Goal: Task Accomplishment & Management: Complete application form

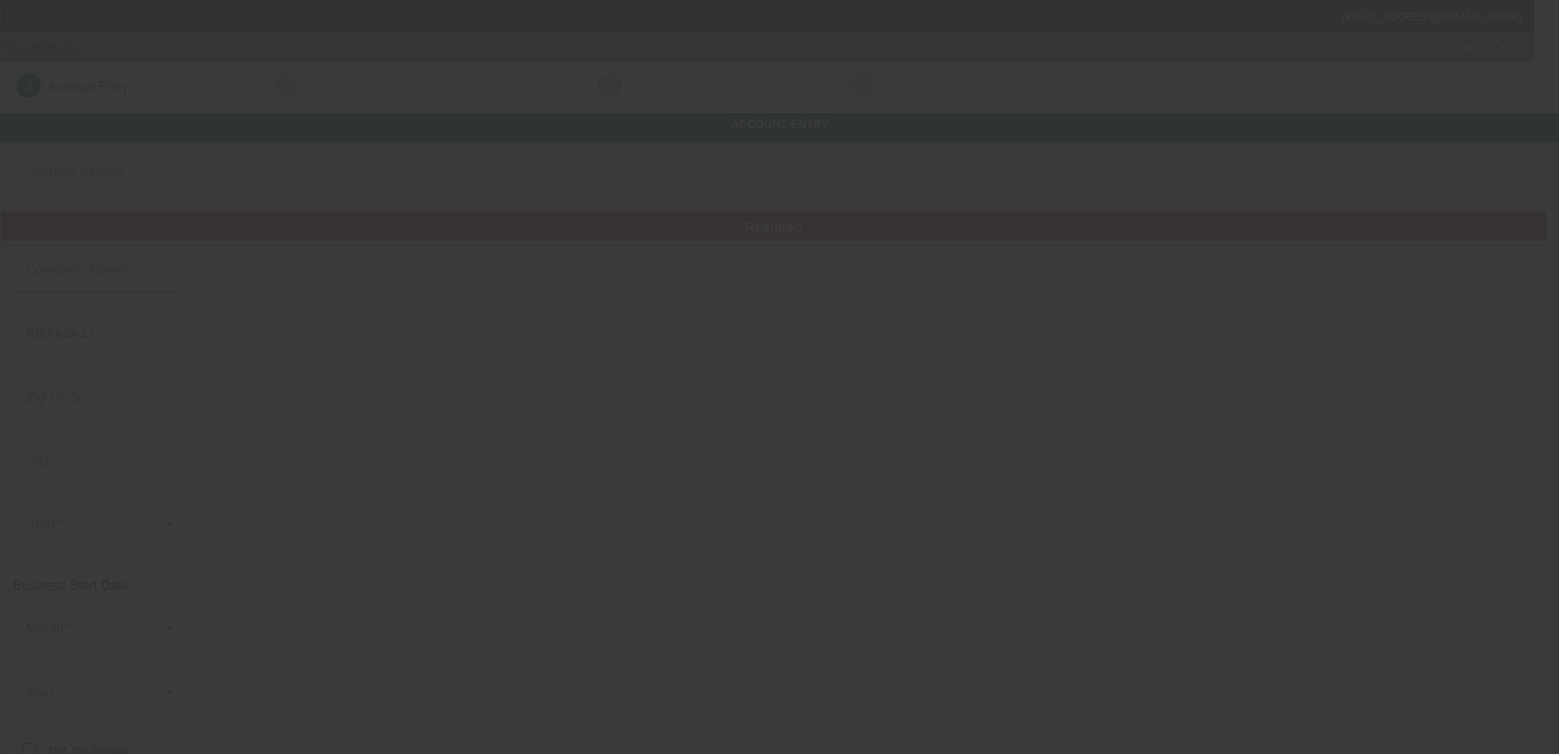
type input "Appleton Energy Systems"
type input "[STREET_ADDRESS]"
type input "22630"
type input "Front Royal"
type input "[PHONE_NUMBER]"
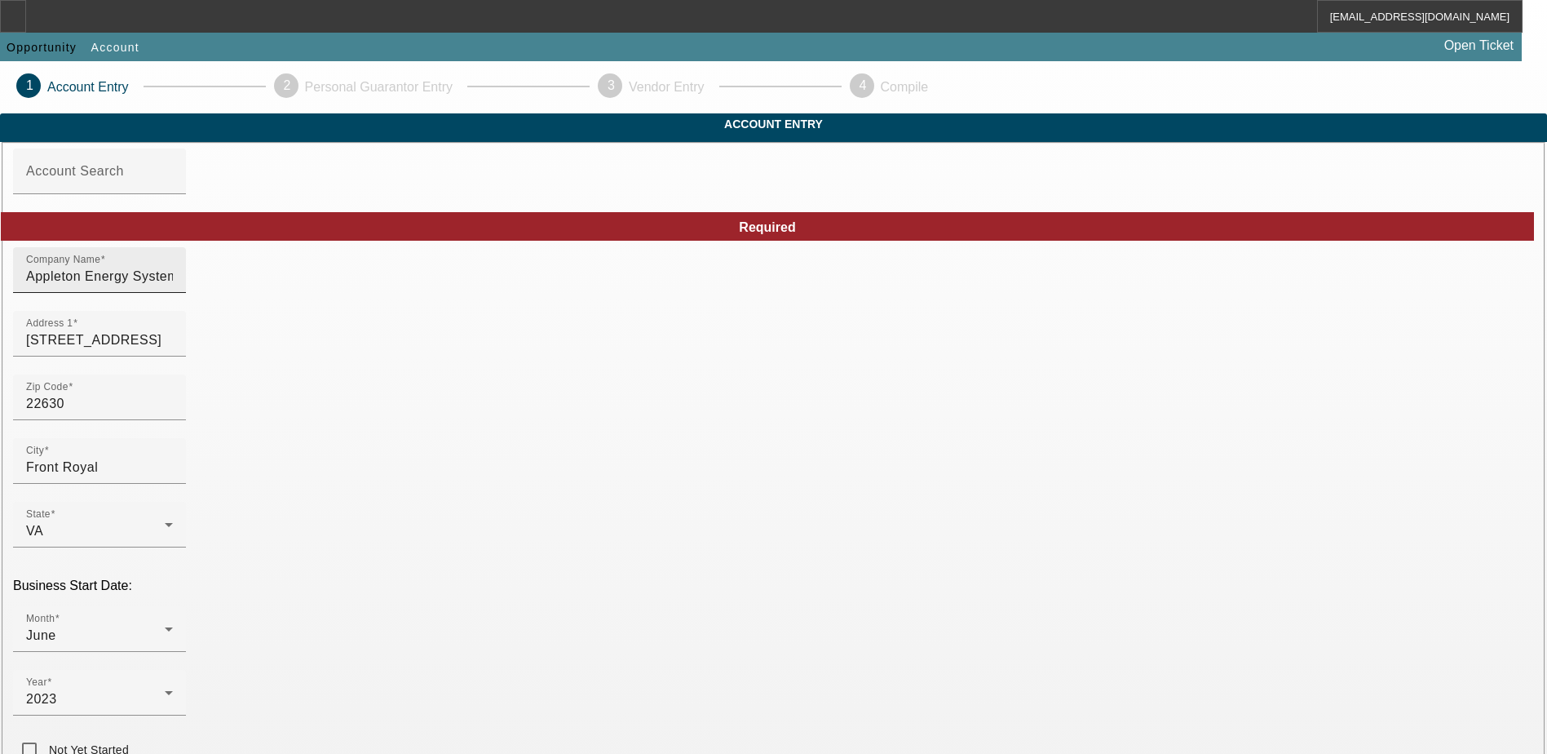
click at [173, 286] on input "Appleton Energy Systems" at bounding box center [99, 277] width 147 height 20
type input "Appleton Energy Systems LLC"
click at [173, 190] on div "Account Search" at bounding box center [99, 171] width 147 height 46
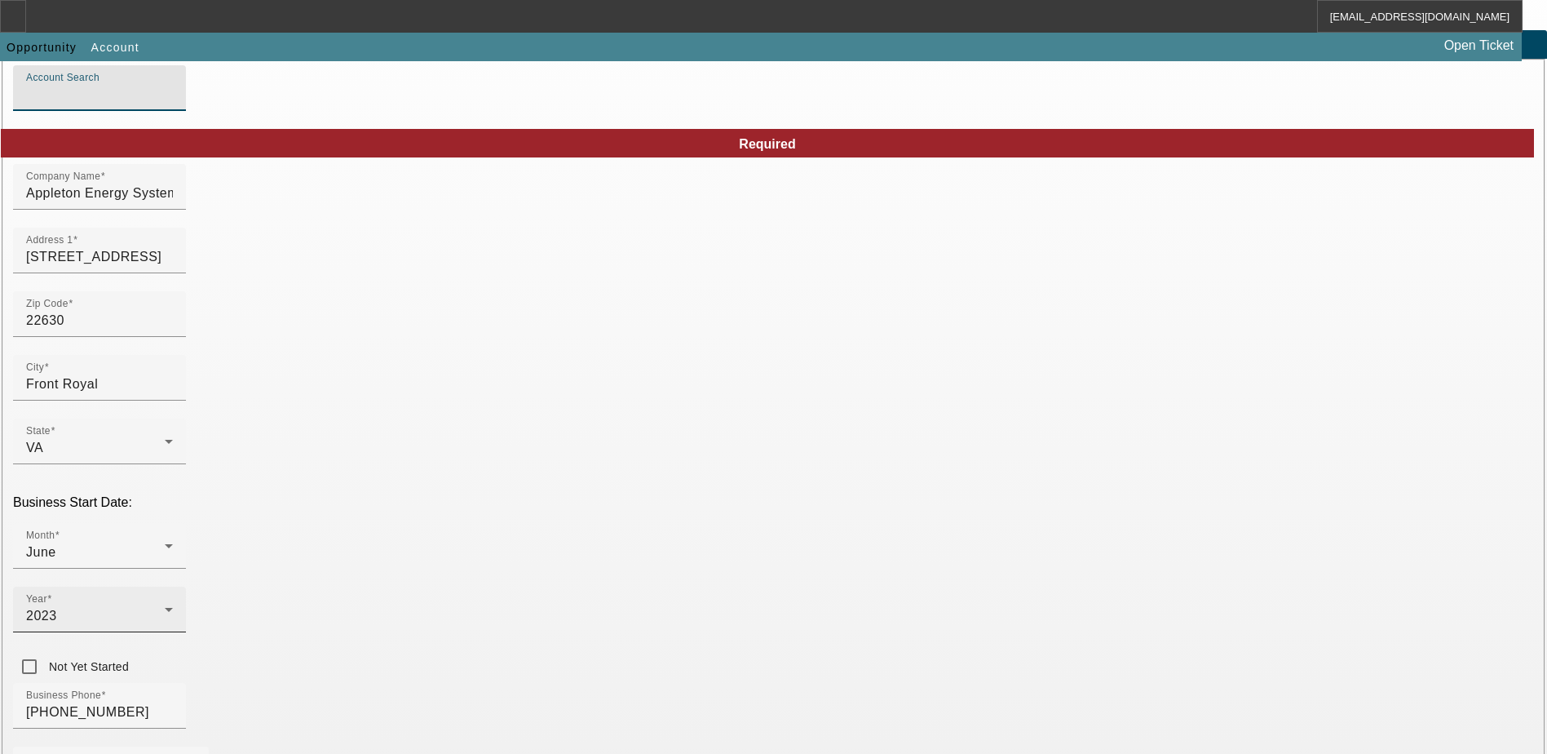
scroll to position [163, 0]
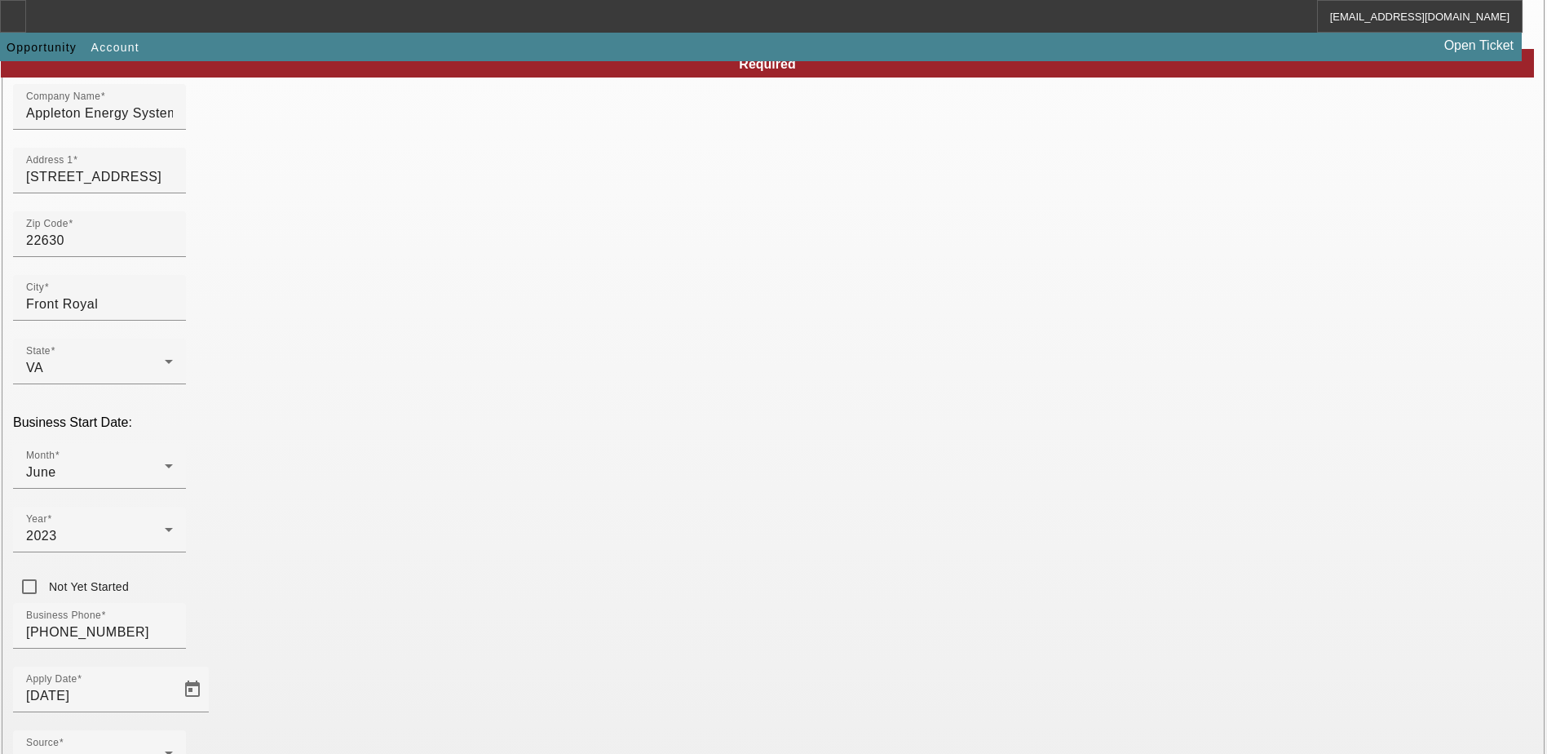
drag, startPoint x: 741, startPoint y: 475, endPoint x: 731, endPoint y: 475, distance: 10.6
click at [741, 603] on div "Business Phone [PHONE_NUMBER]" at bounding box center [773, 635] width 1521 height 64
click at [165, 750] on div "- Select -" at bounding box center [95, 760] width 139 height 20
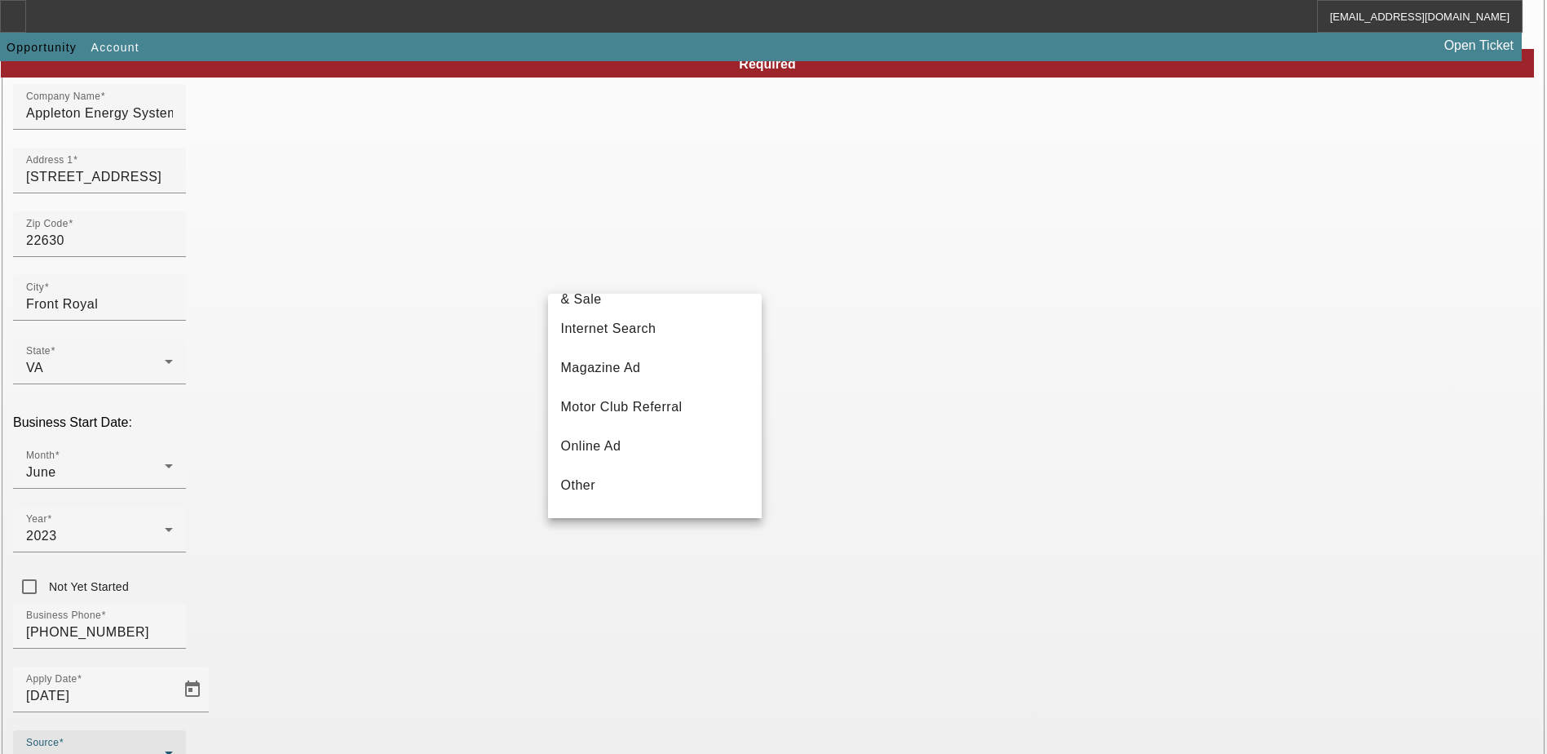
scroll to position [489, 0]
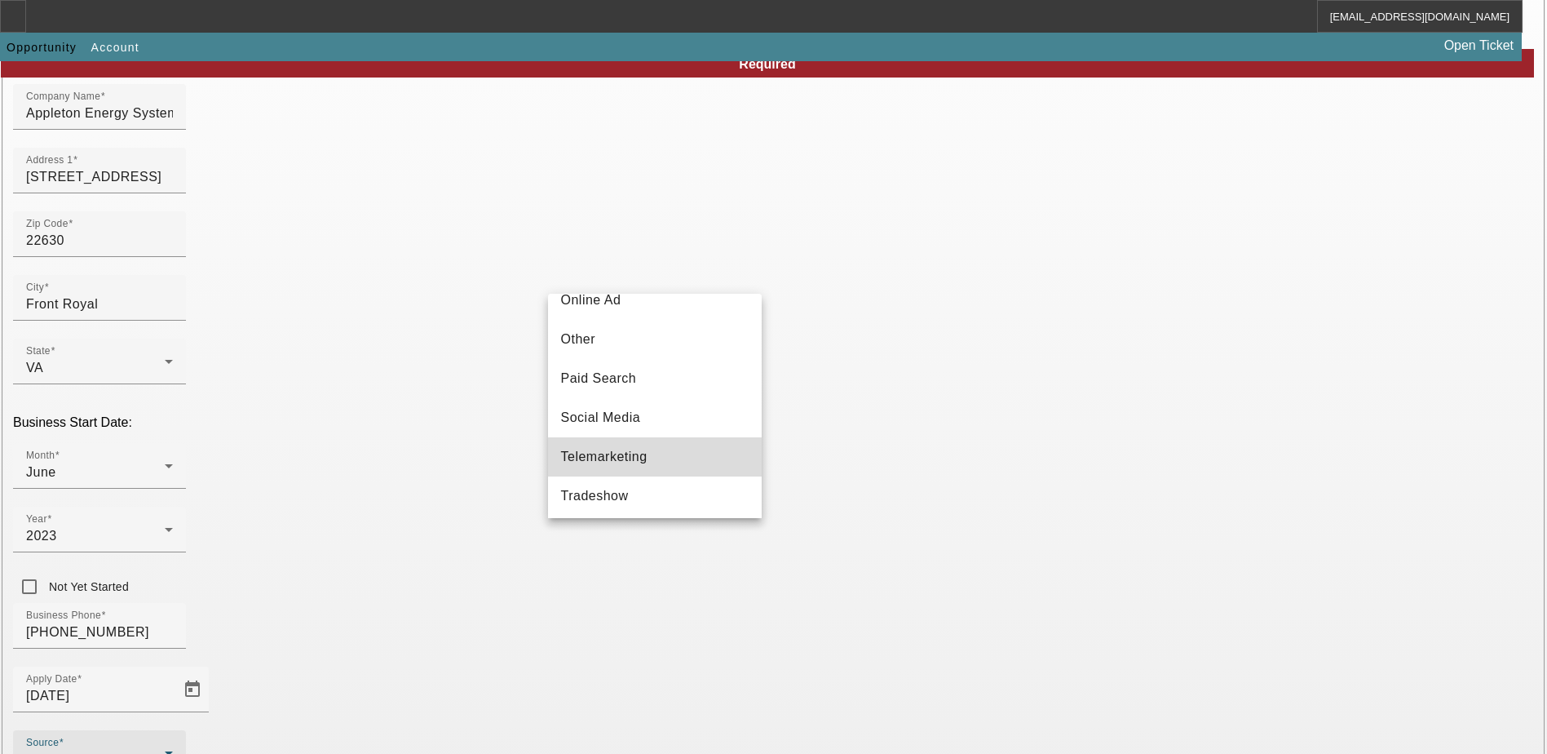
click at [666, 475] on mat-option "Telemarketing" at bounding box center [655, 456] width 214 height 39
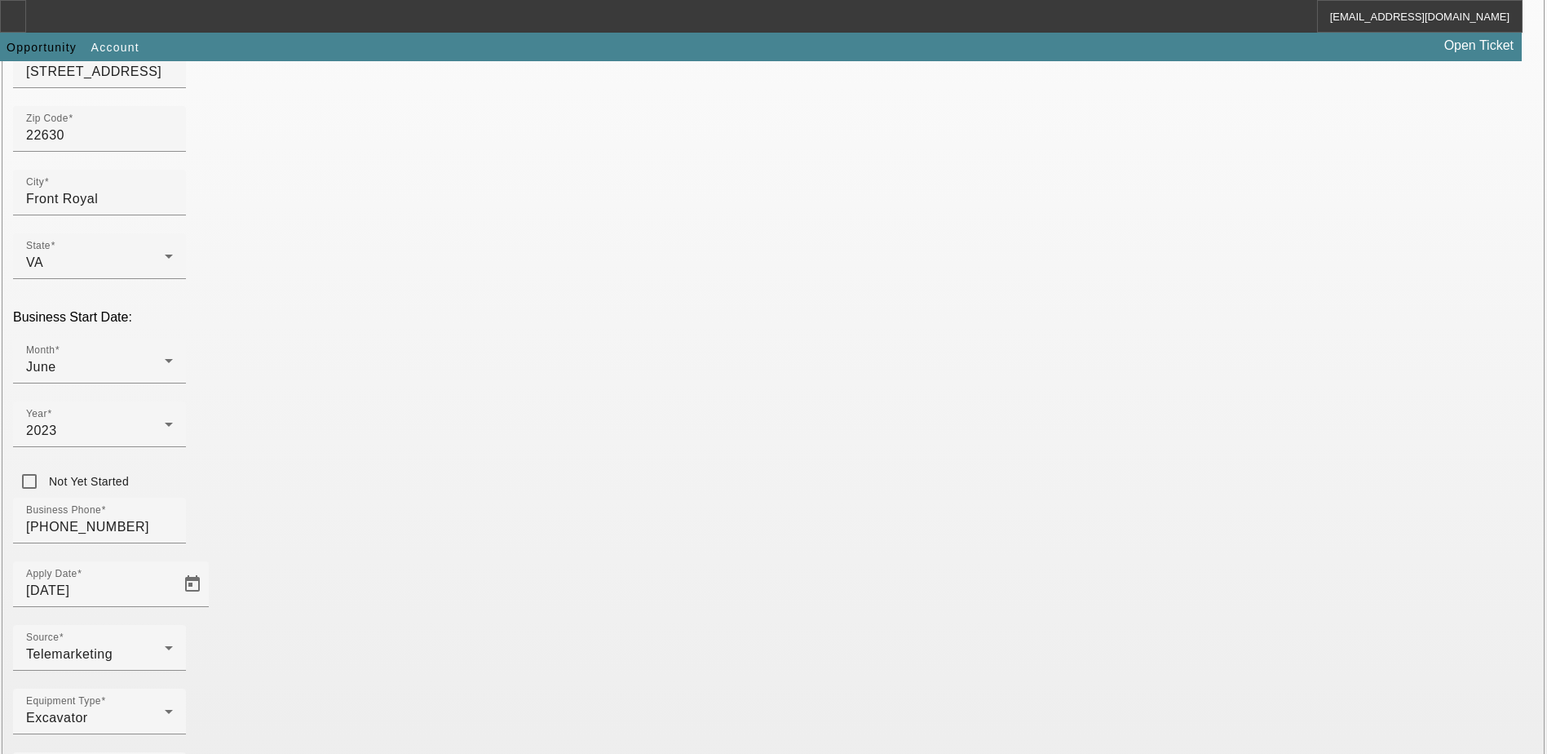
scroll to position [276, 0]
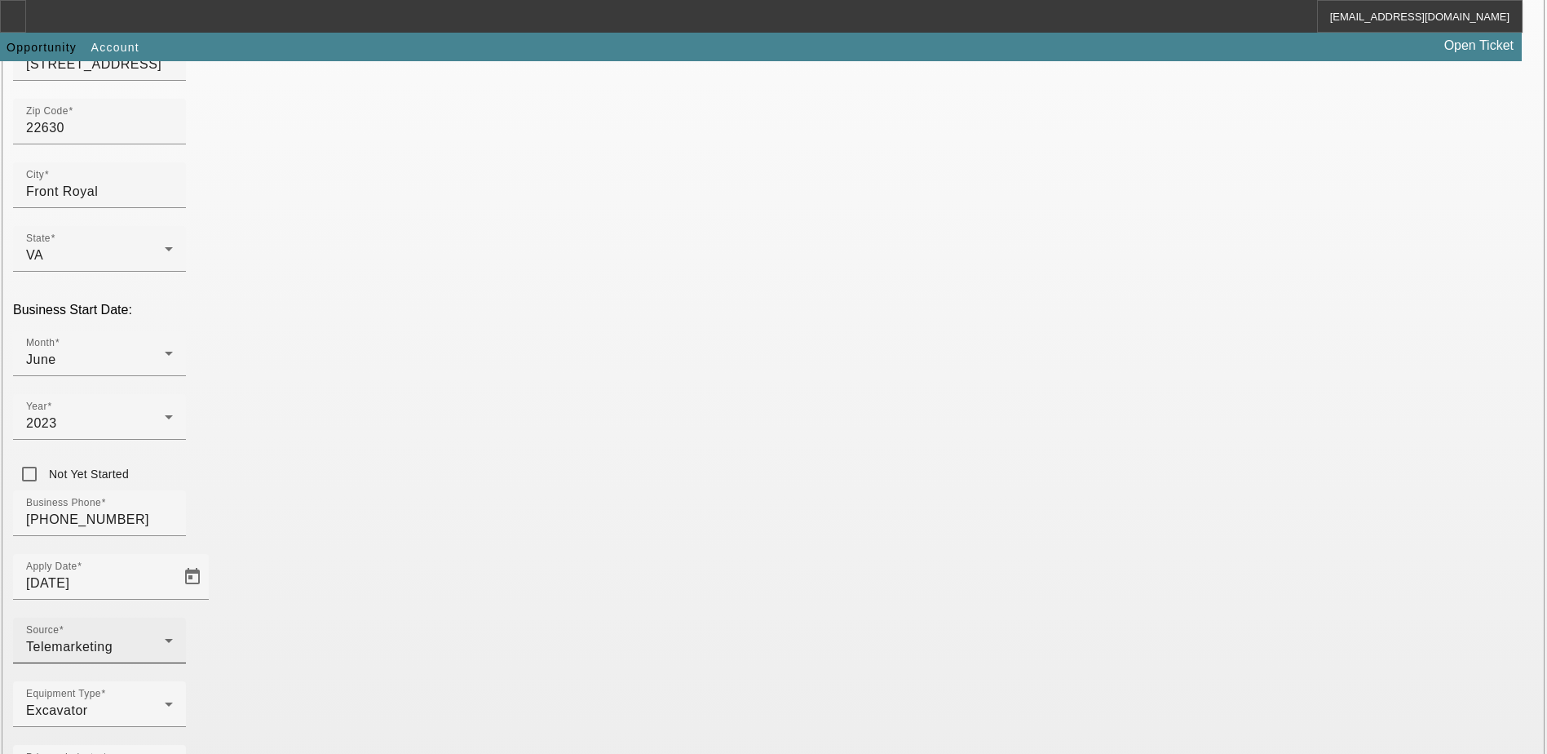
click at [173, 617] on div "Source Telemarketing" at bounding box center [99, 640] width 147 height 46
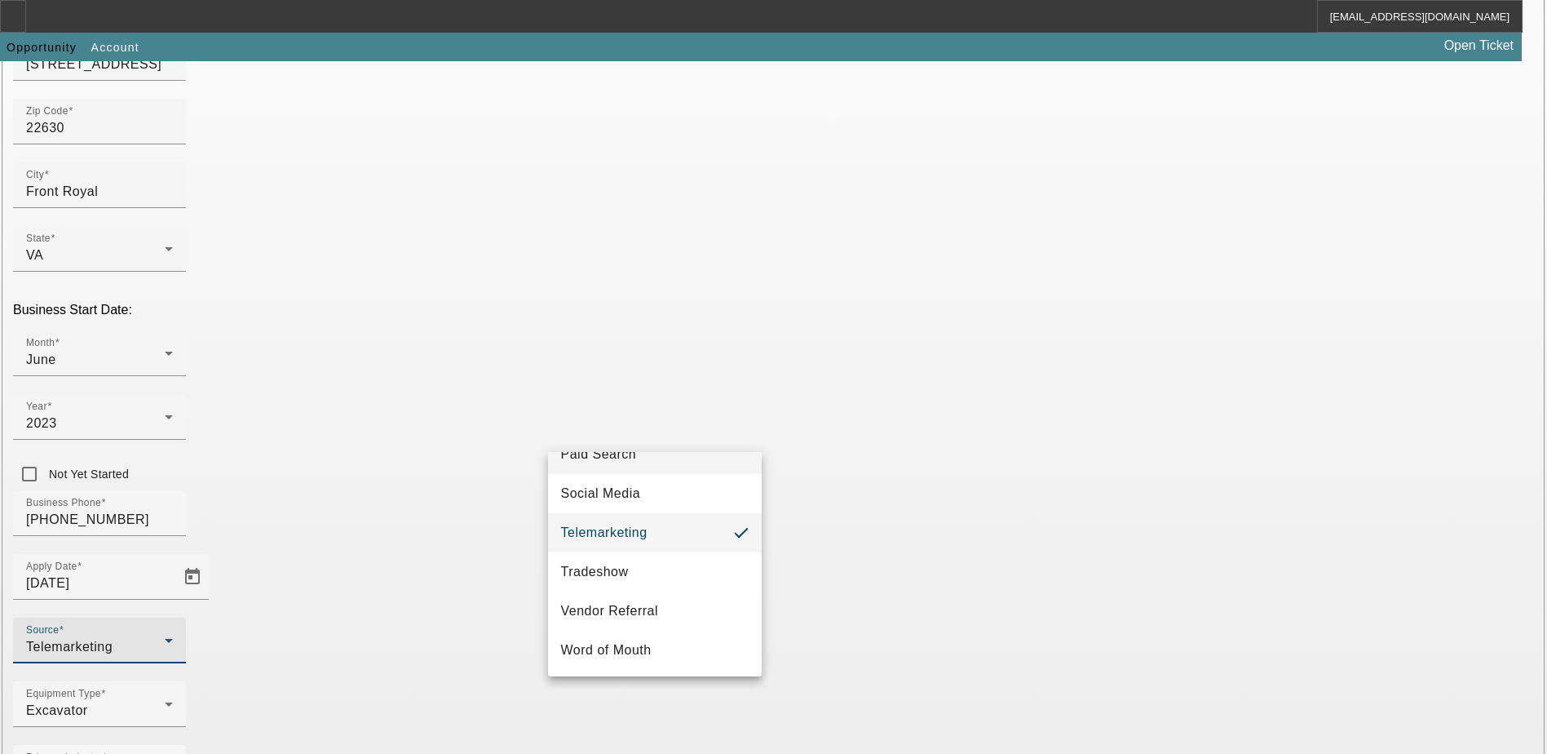
scroll to position [580, 0]
click at [682, 610] on mat-option "Vendor Referral" at bounding box center [655, 610] width 214 height 39
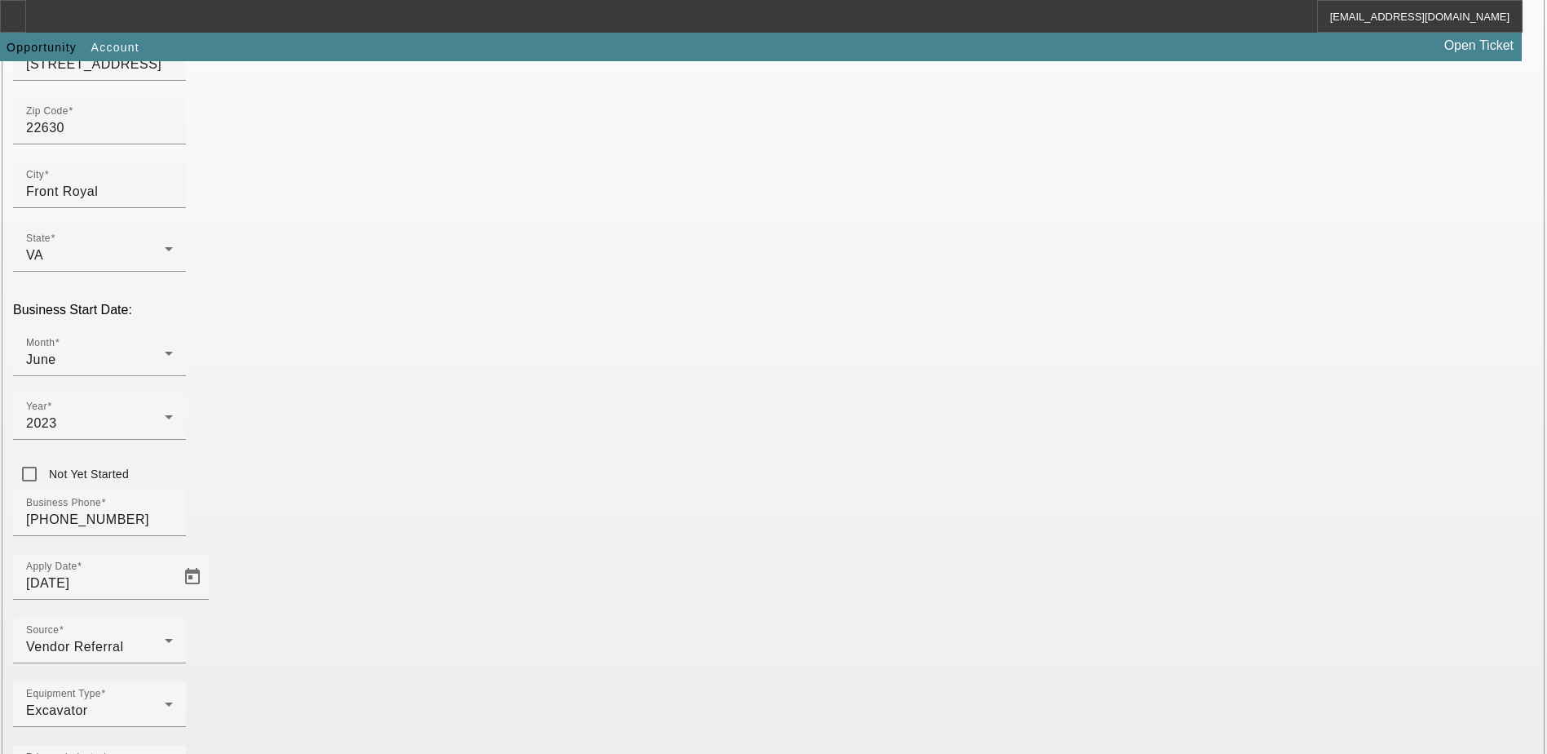
click at [656, 681] on div "Equipment Type Excavator" at bounding box center [773, 713] width 1521 height 64
type input "931801470"
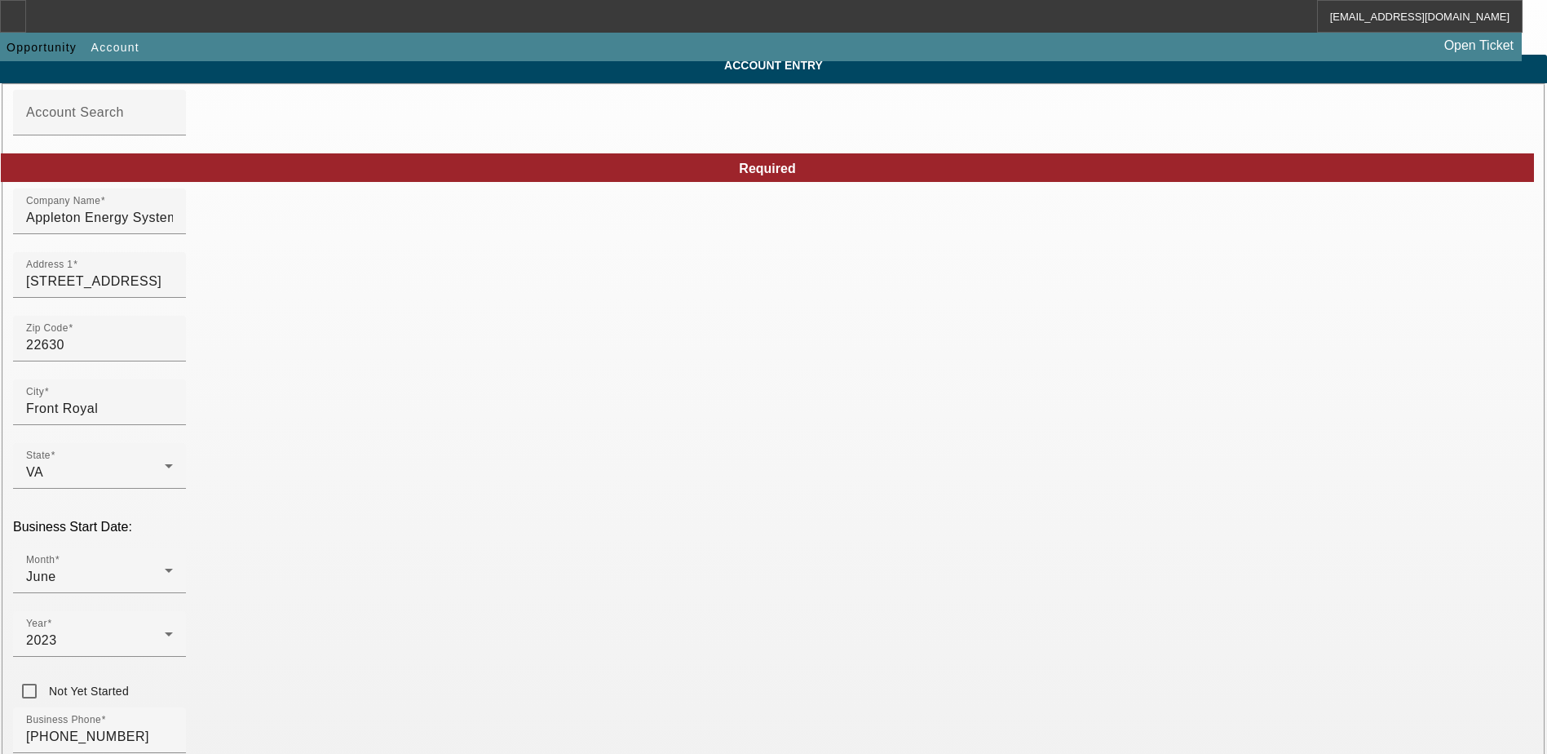
scroll to position [276, 0]
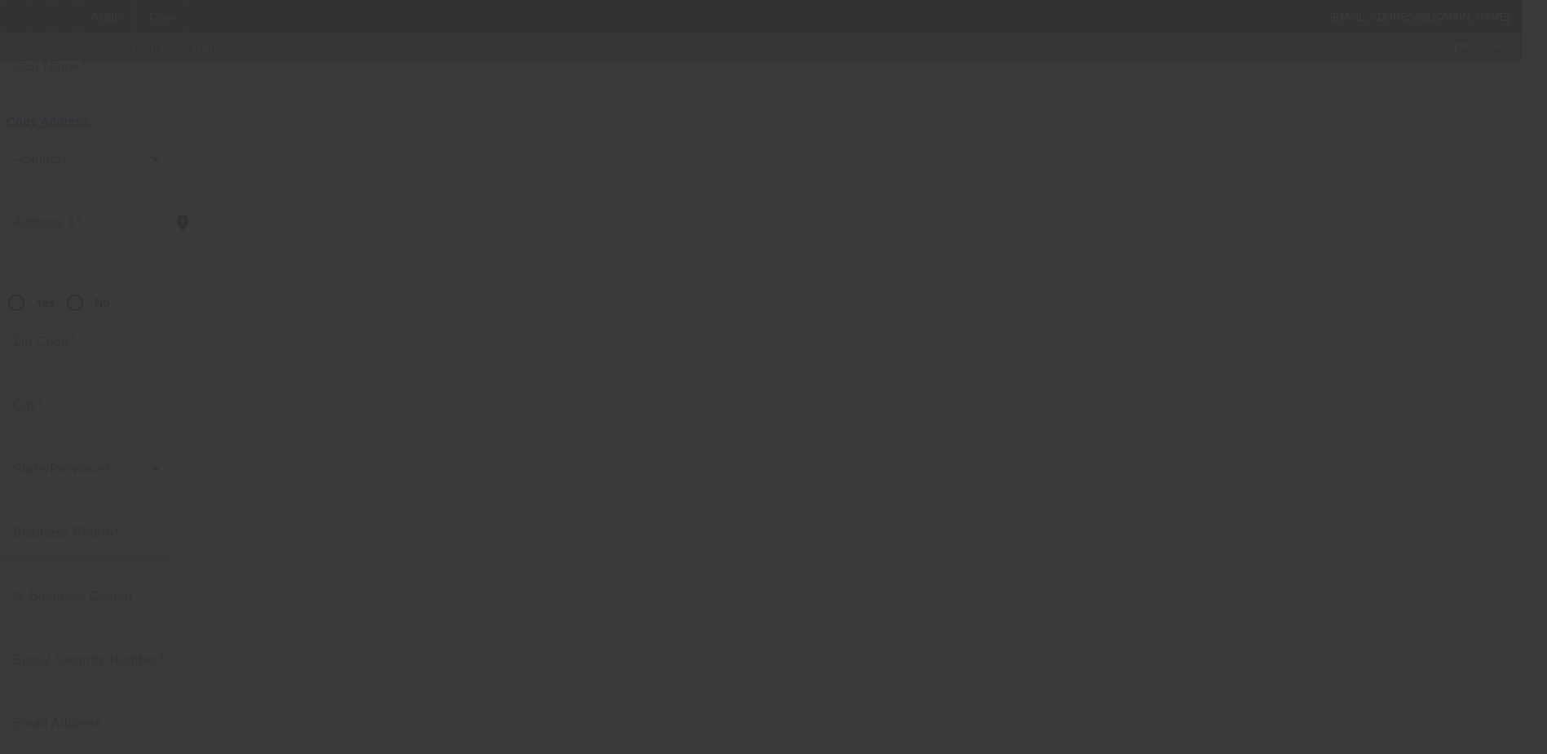
scroll to position [44, 0]
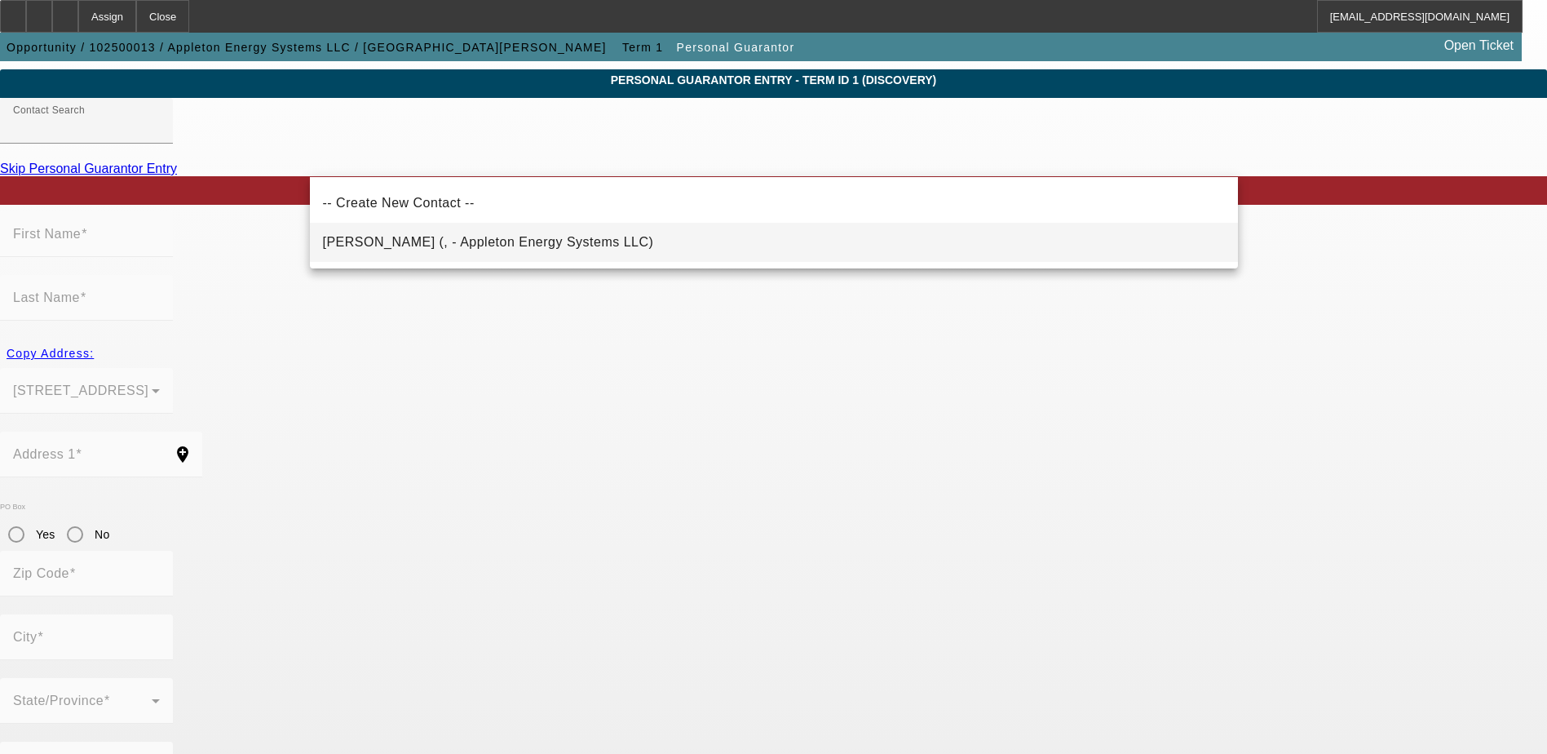
click at [525, 252] on span "[PERSON_NAME] (, - Appleton Energy Systems LLC)" at bounding box center [488, 242] width 331 height 20
type input "[PERSON_NAME] (, - Appleton Energy Systems LLC)"
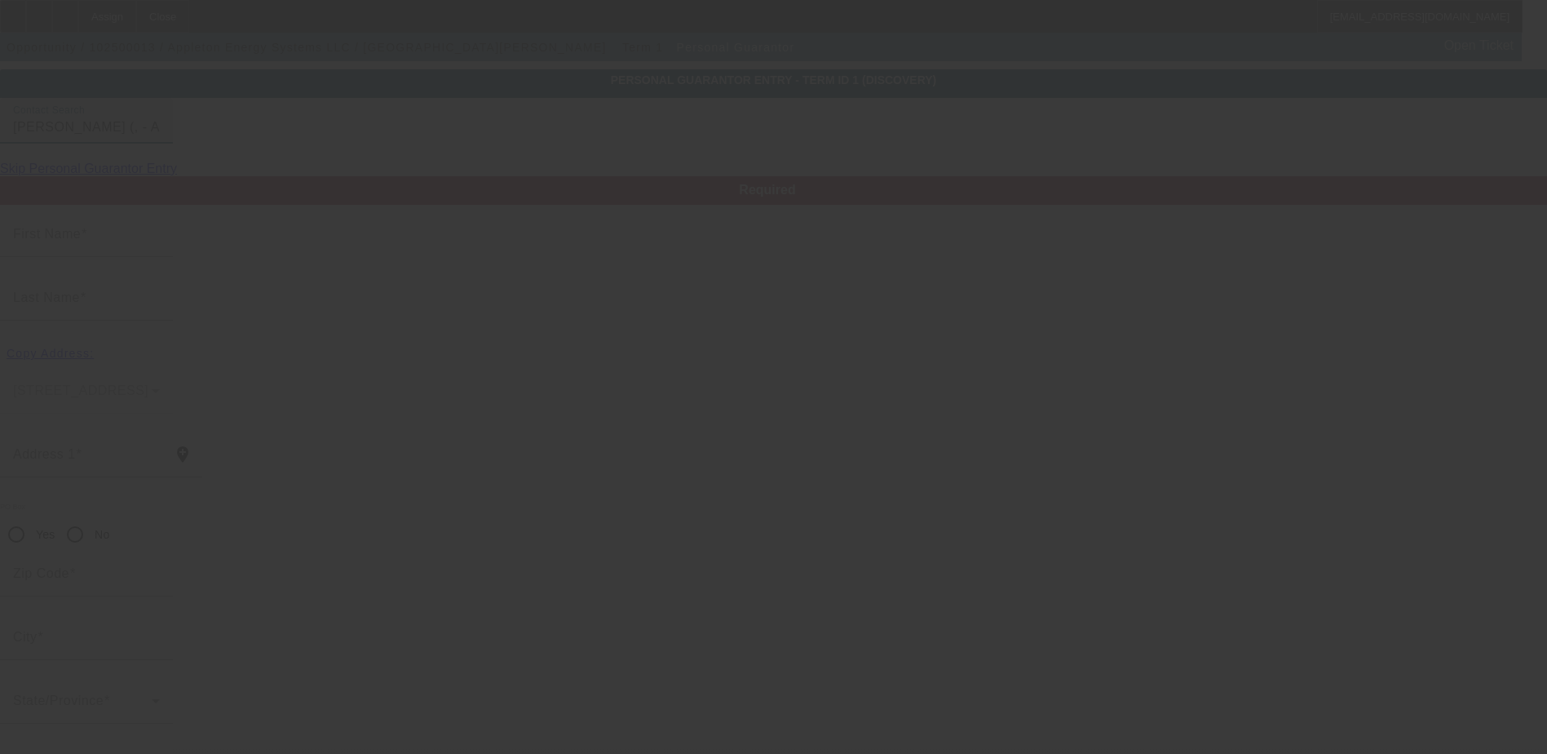
type input "[PERSON_NAME]"
type input "Appleton"
radio input "true"
type input "[PHONE_NUMBER]"
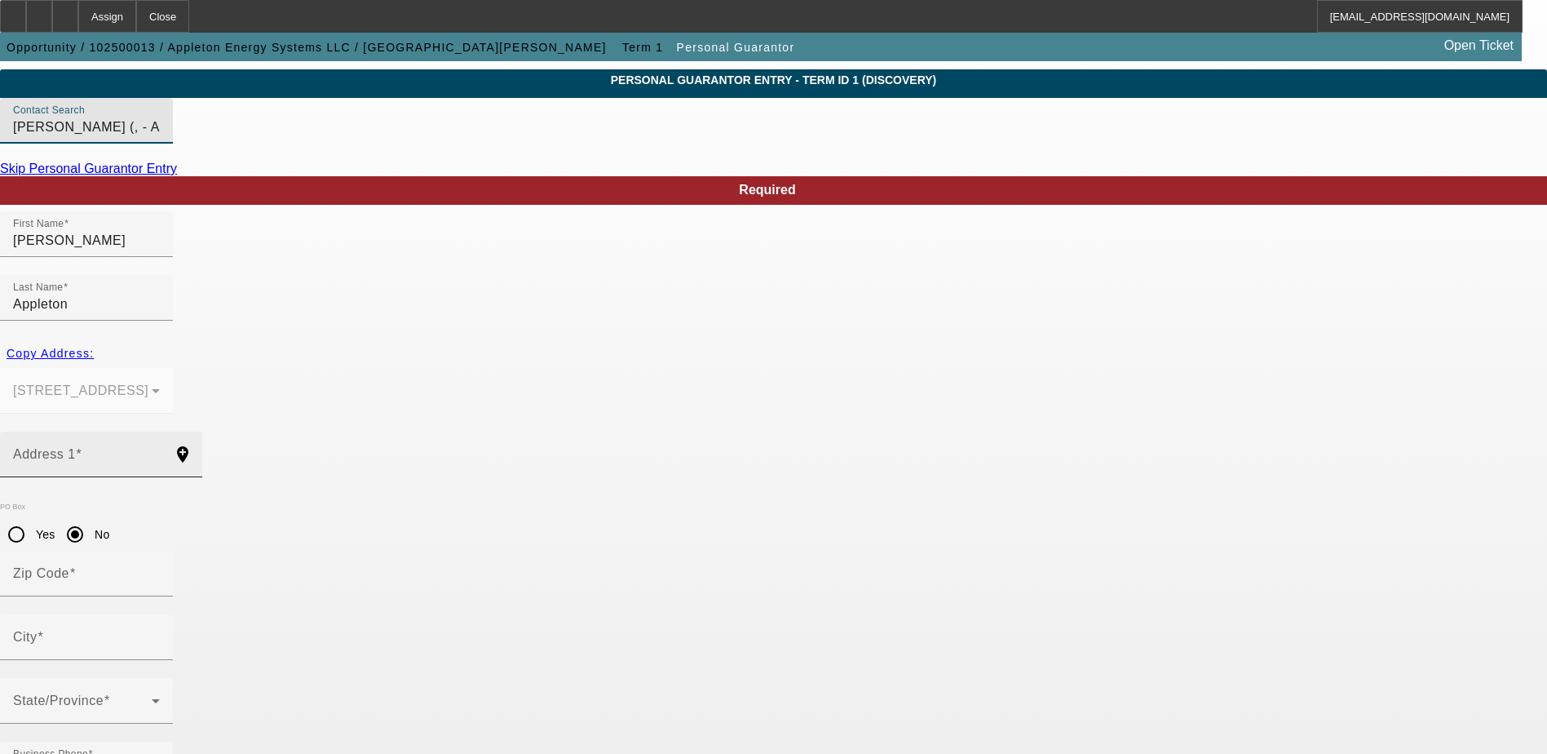
click at [160, 451] on input "Address 1" at bounding box center [86, 461] width 147 height 20
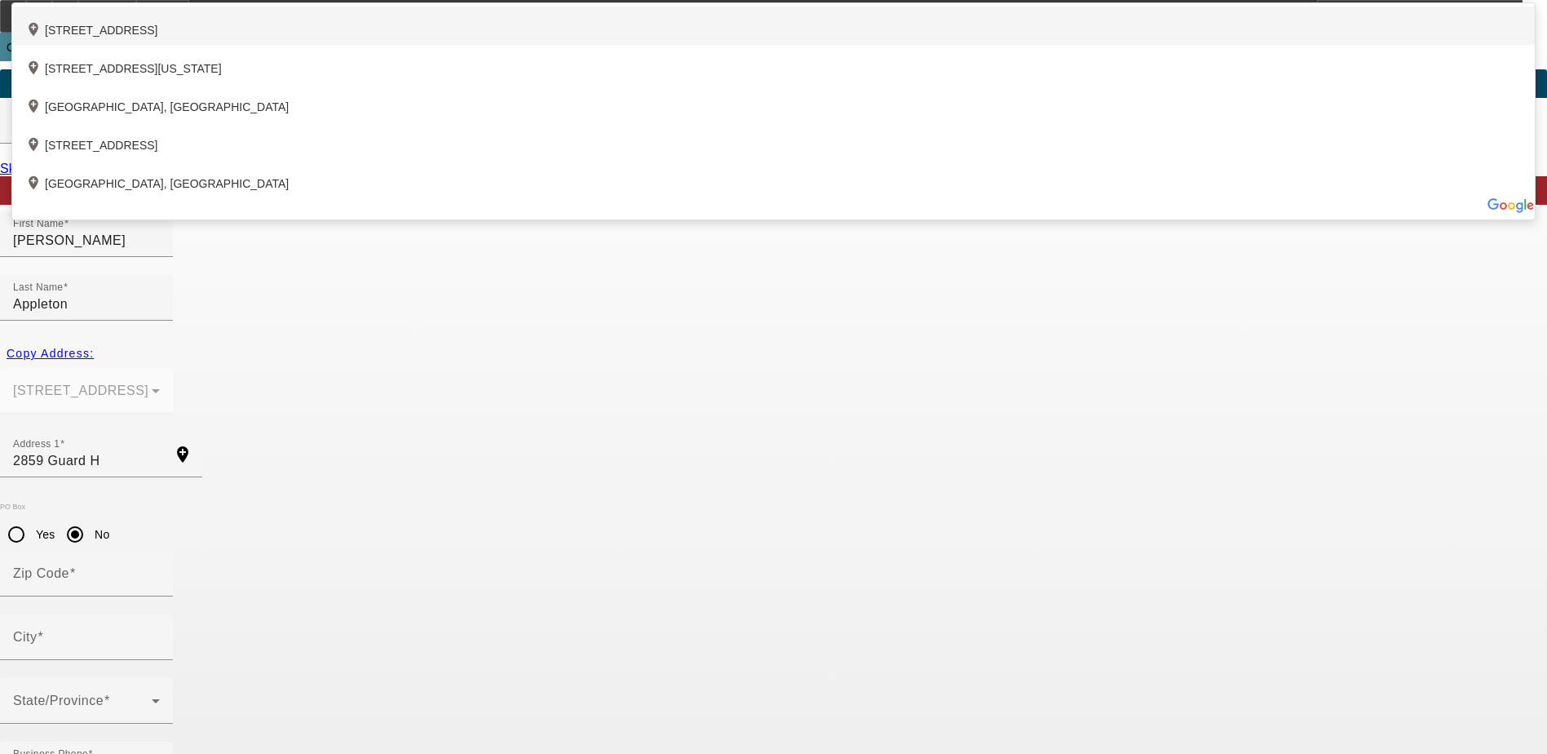
click at [542, 45] on div "add_location [STREET_ADDRESS]" at bounding box center [773, 26] width 1523 height 38
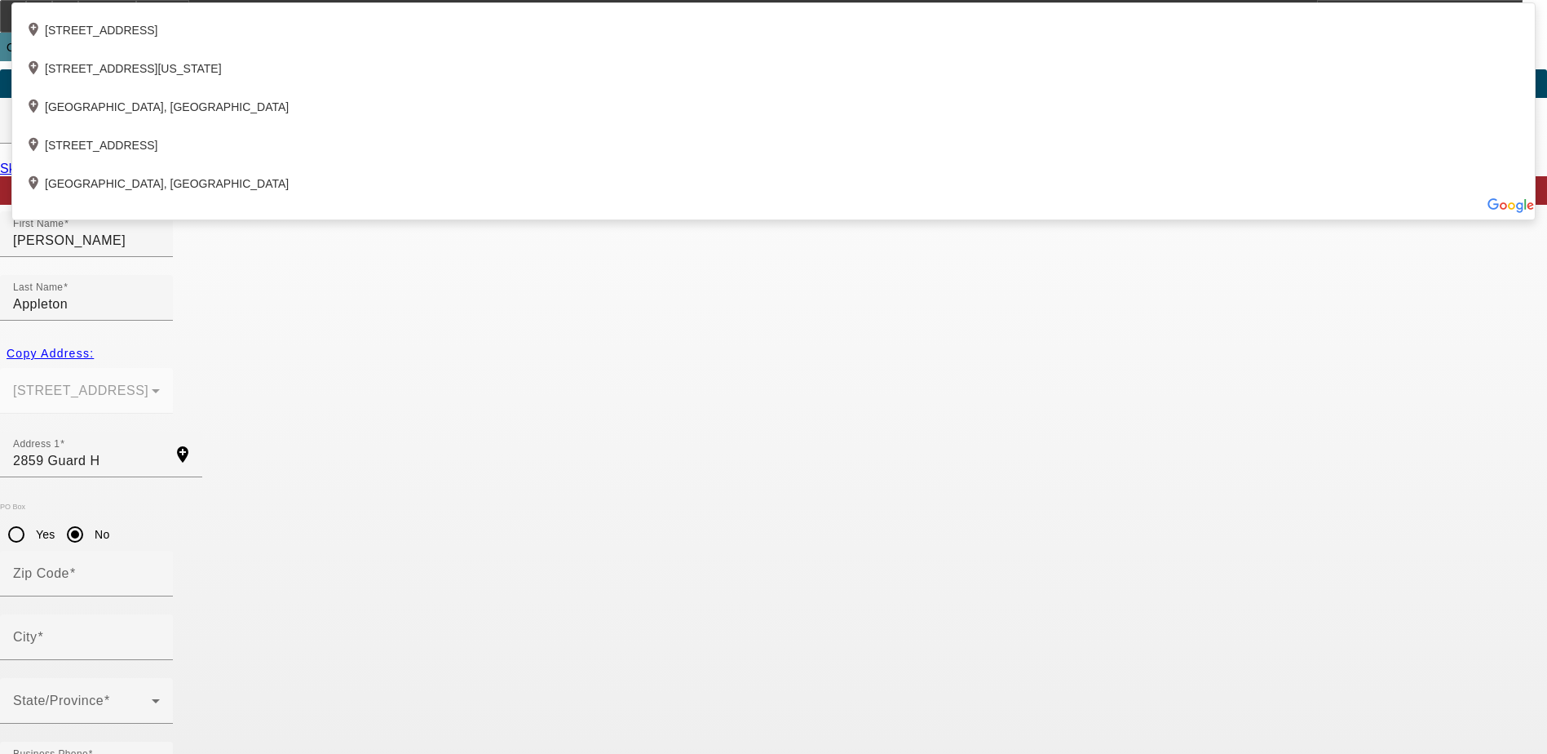
type input "[STREET_ADDRESS]"
type input "22630"
type input "Front Royal"
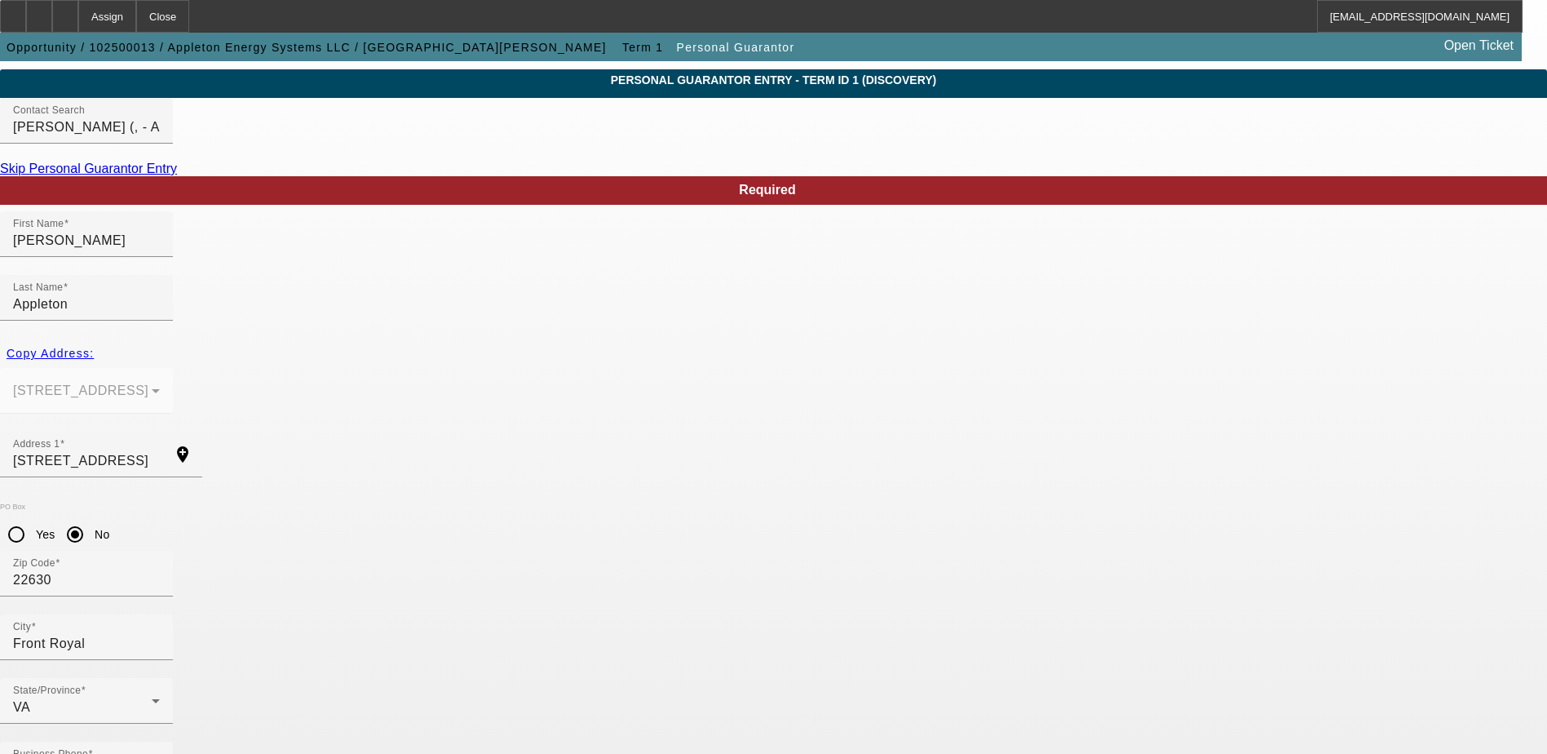
type input "51"
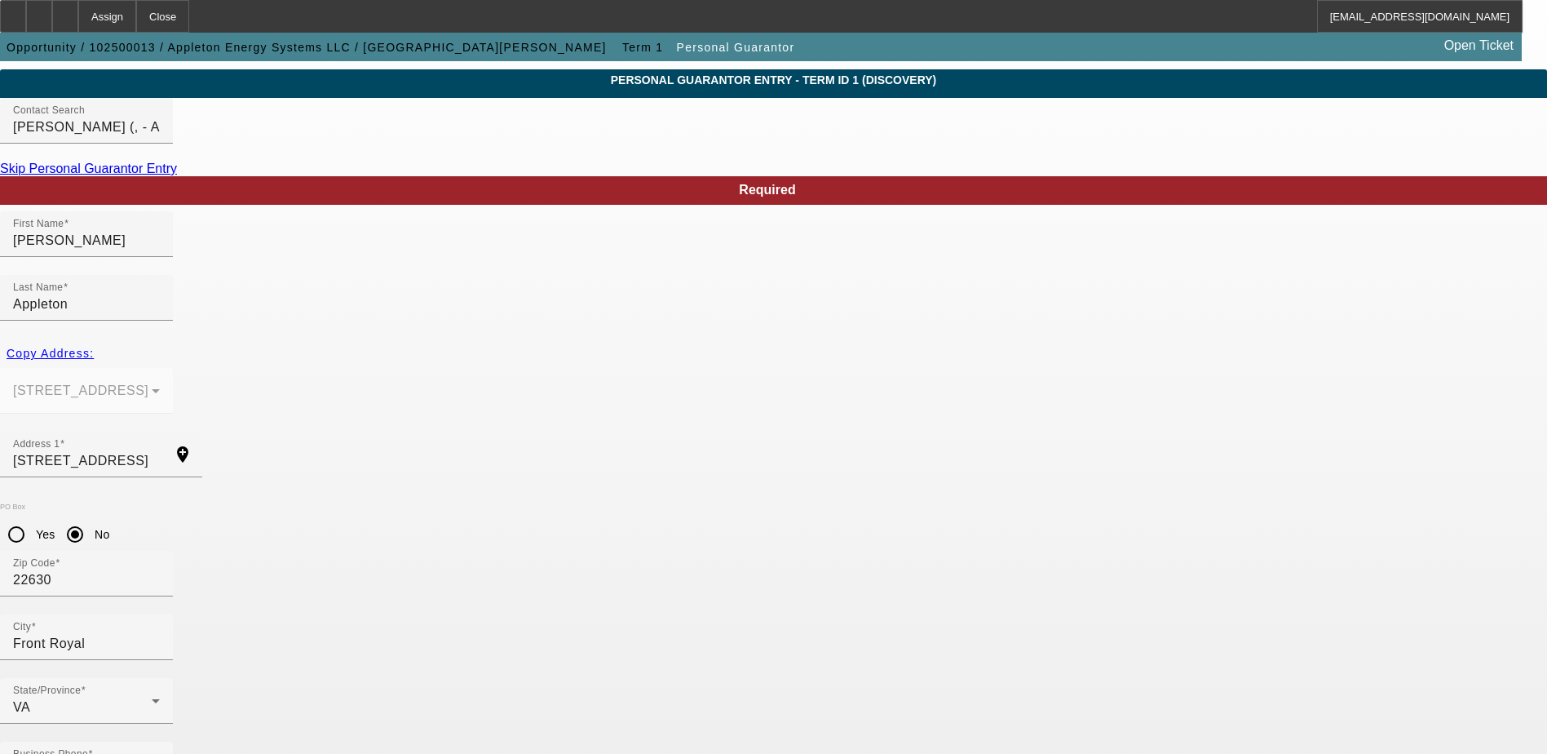
type input "231-25-8017"
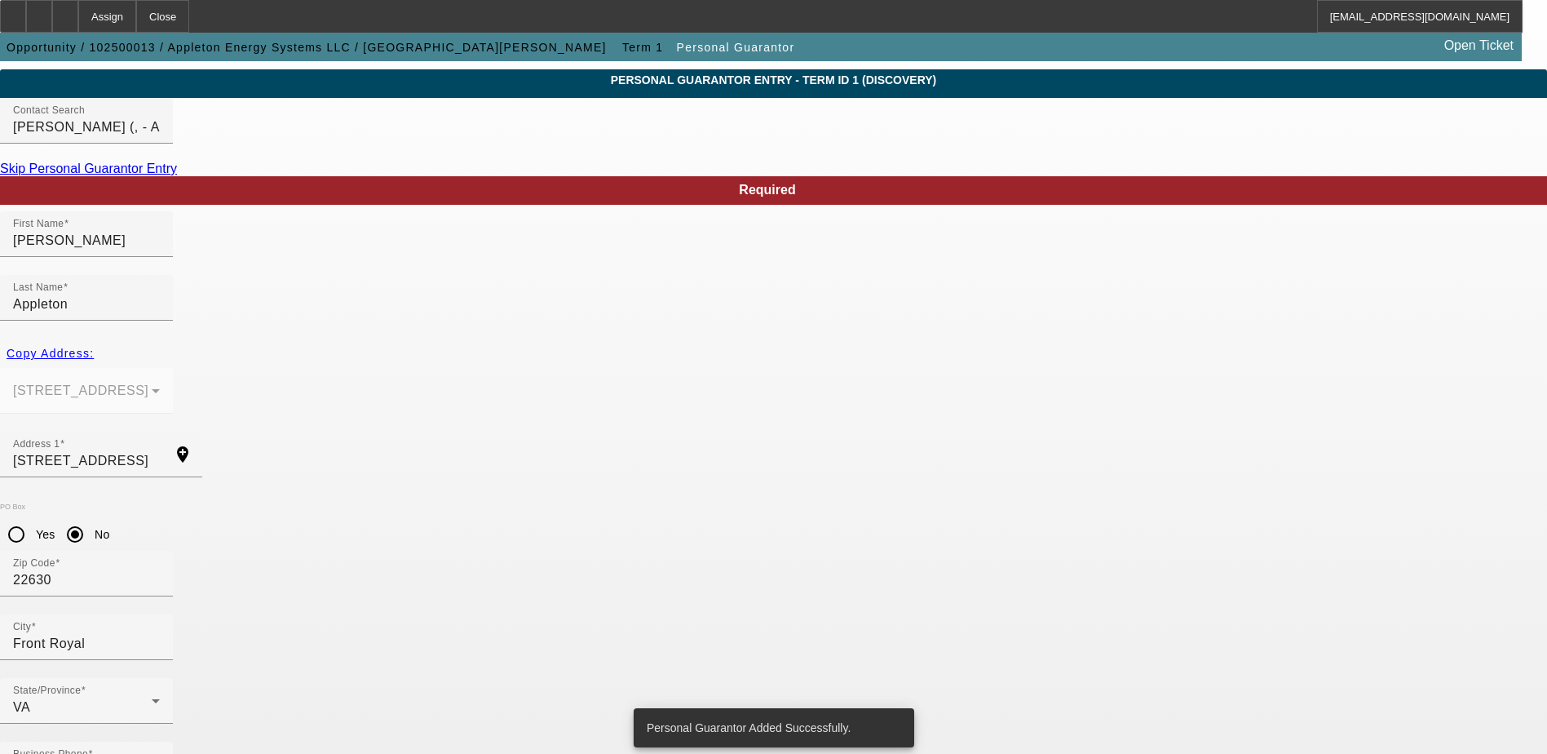
scroll to position [0, 0]
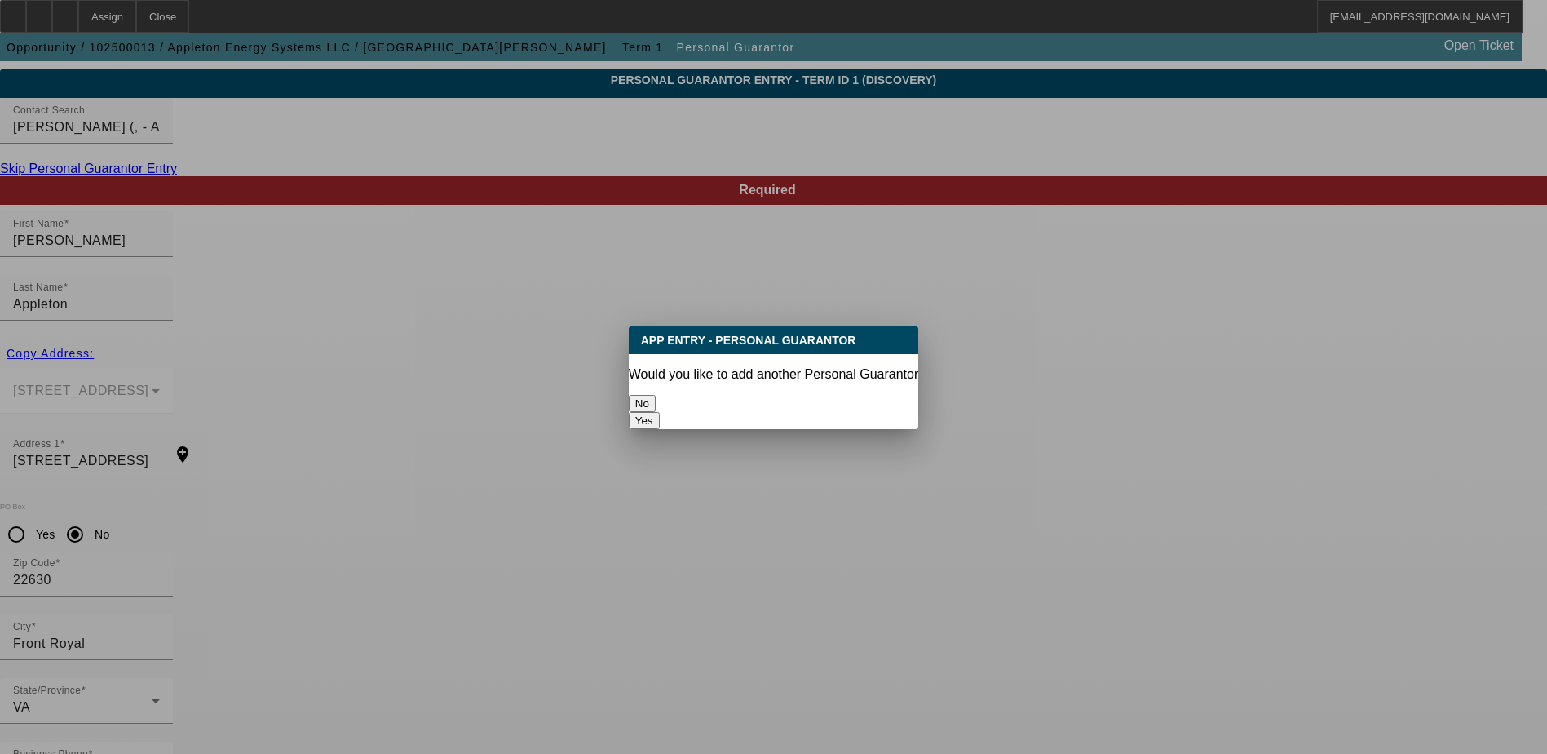
click at [656, 395] on button "No" at bounding box center [642, 403] width 27 height 17
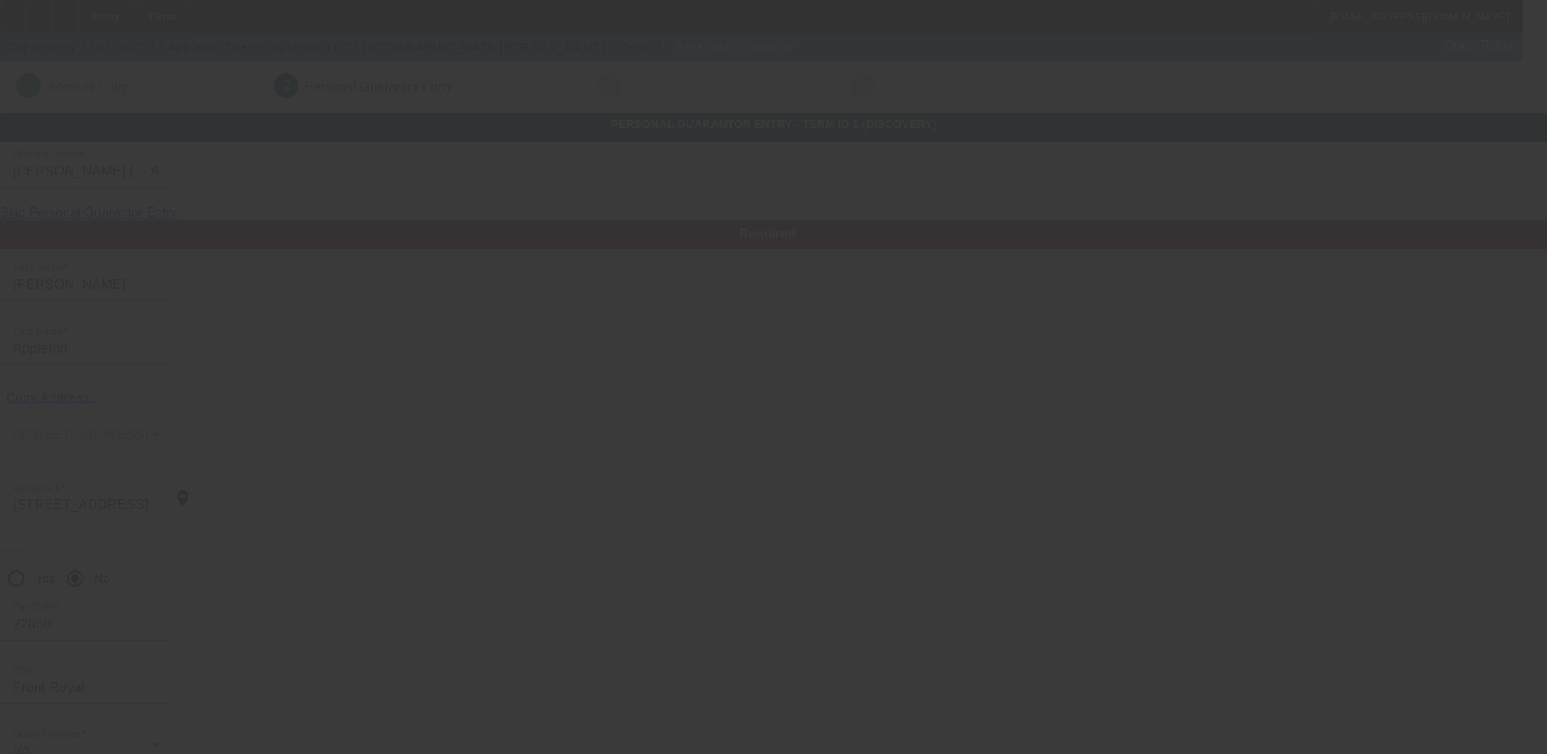
scroll to position [44, 0]
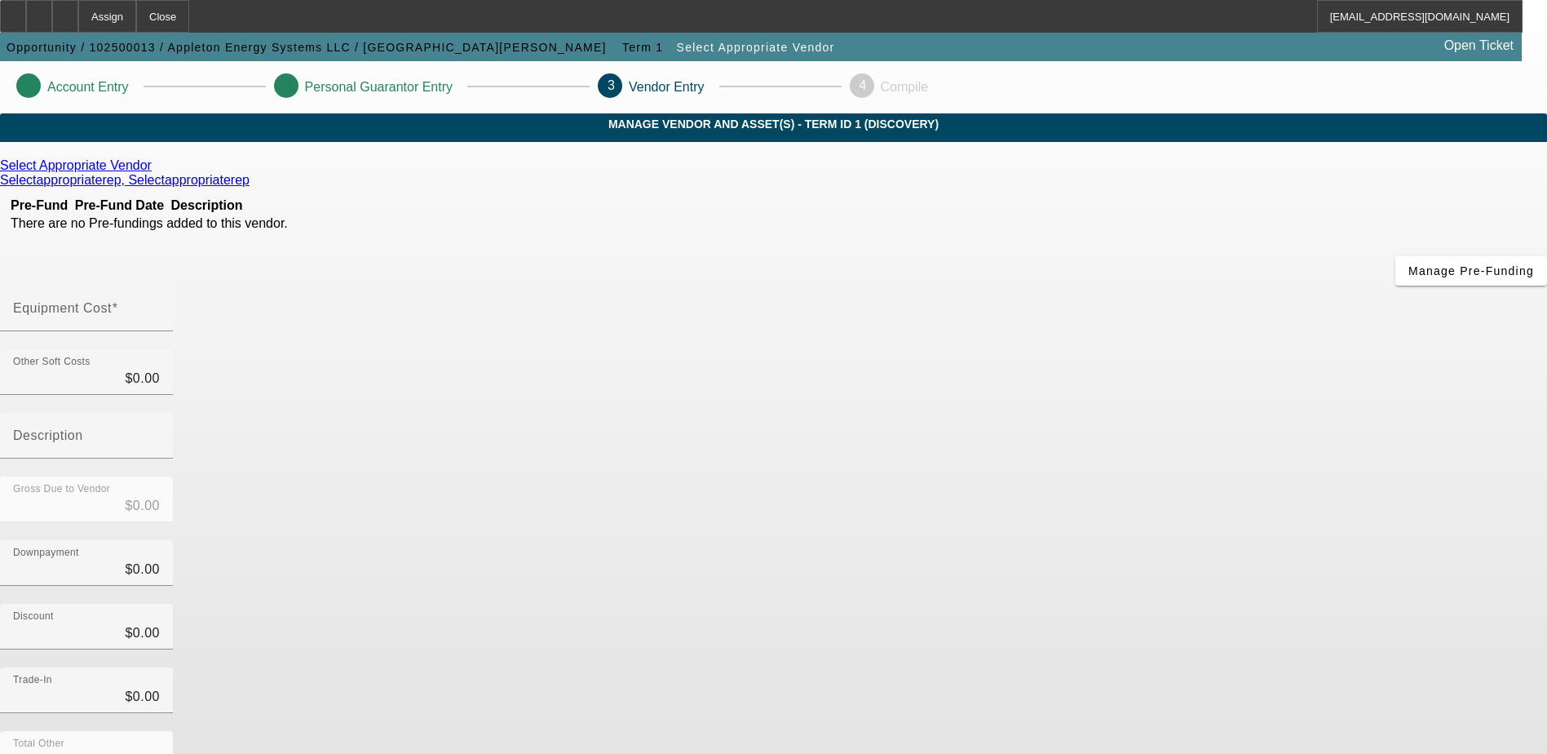
click at [156, 173] on link at bounding box center [154, 165] width 4 height 15
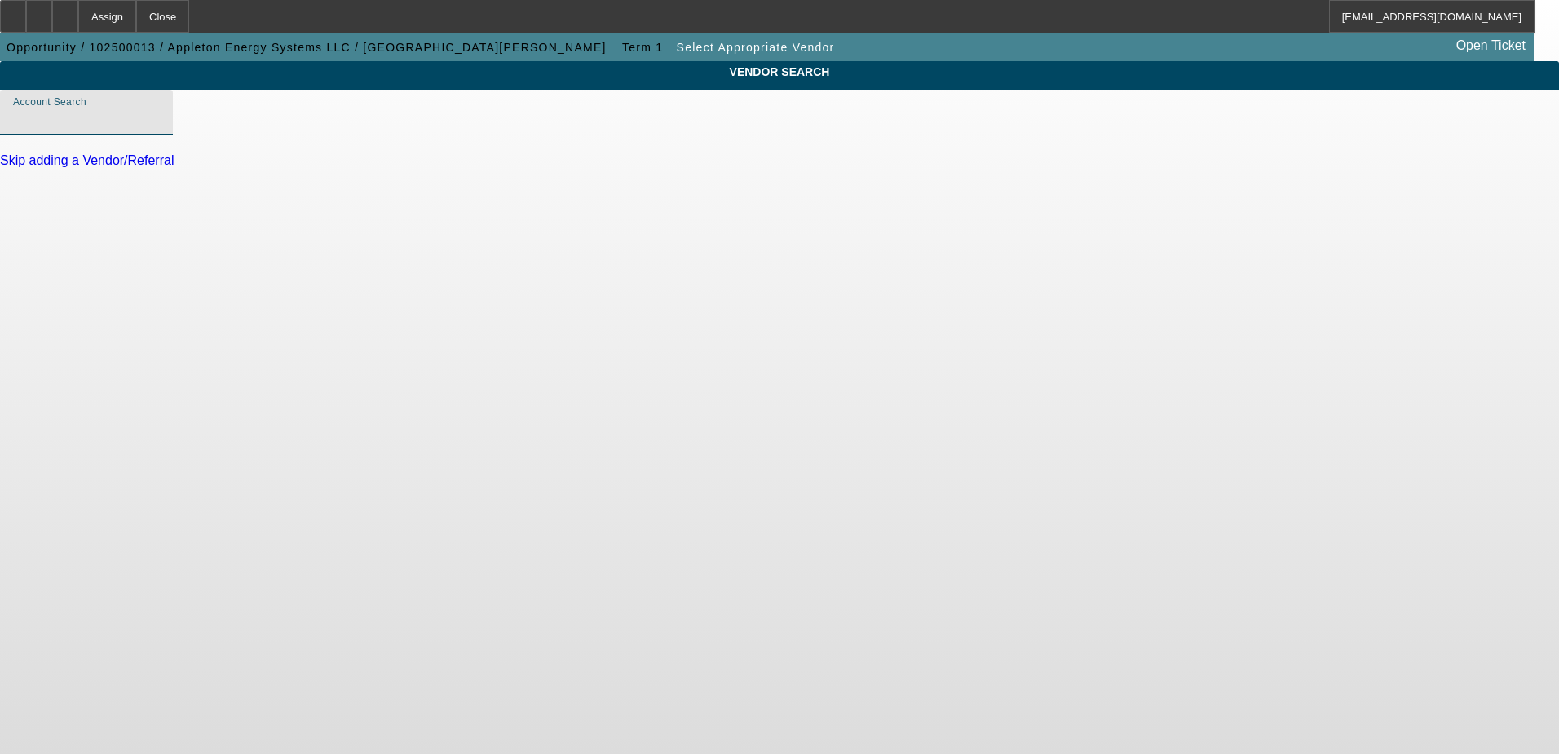
click at [160, 129] on input "Account Search" at bounding box center [86, 119] width 147 height 20
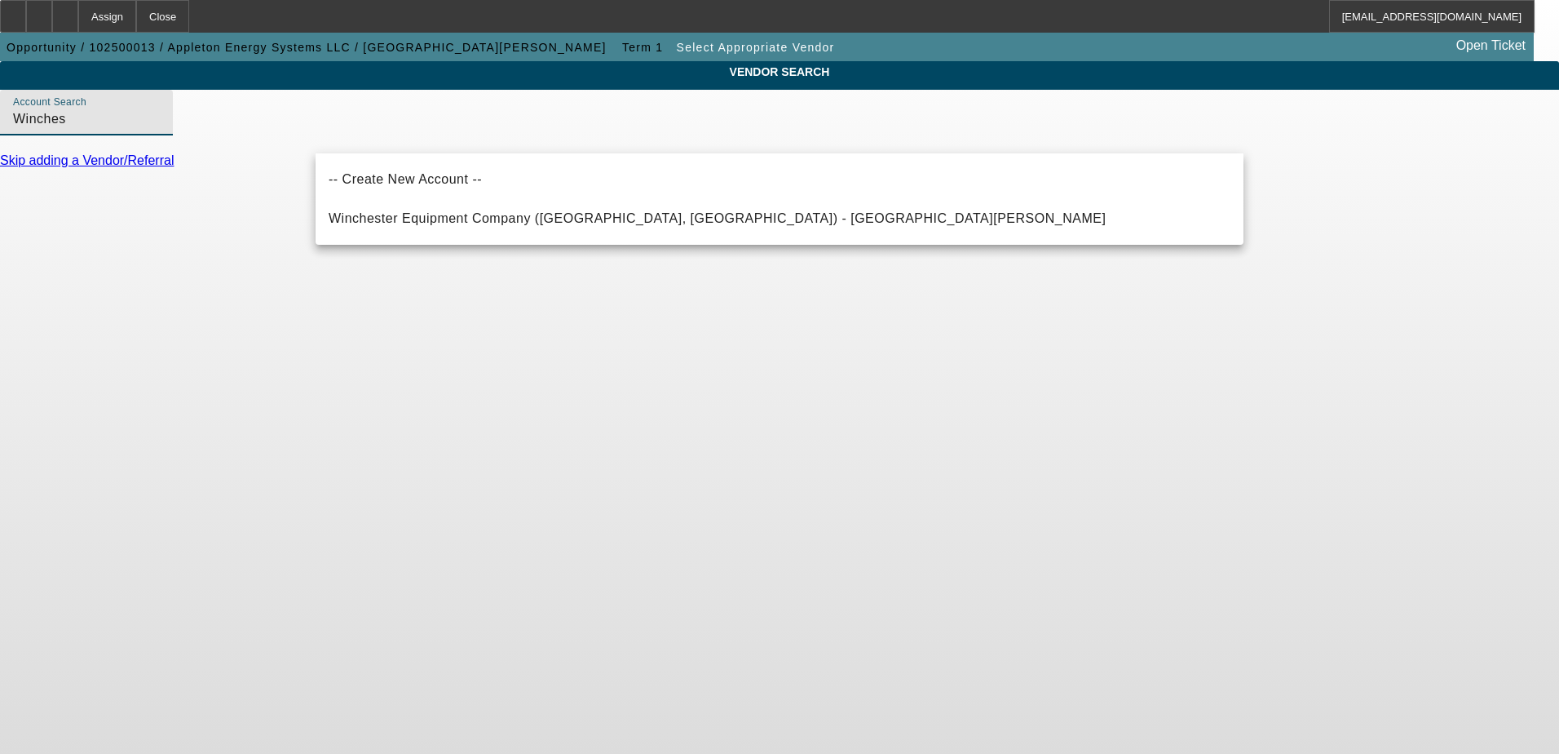
click at [613, 204] on mat-option "Winchester Equipment Company ([GEOGRAPHIC_DATA], [GEOGRAPHIC_DATA]) - [GEOGRAPH…" at bounding box center [780, 218] width 928 height 39
type input "Winchester Equipment Company ([GEOGRAPHIC_DATA], [GEOGRAPHIC_DATA]) - [GEOGRAPH…"
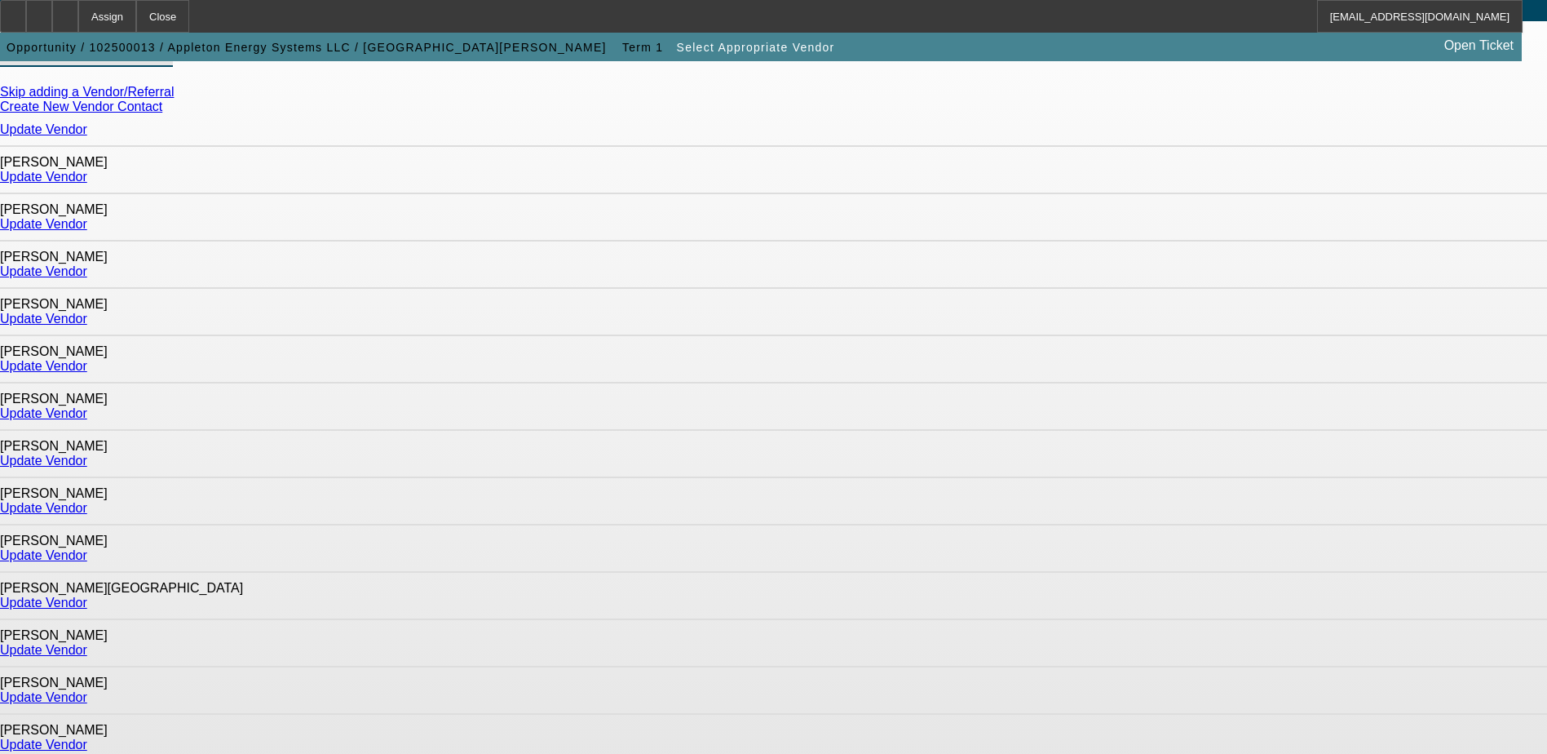
scroll to position [163, 0]
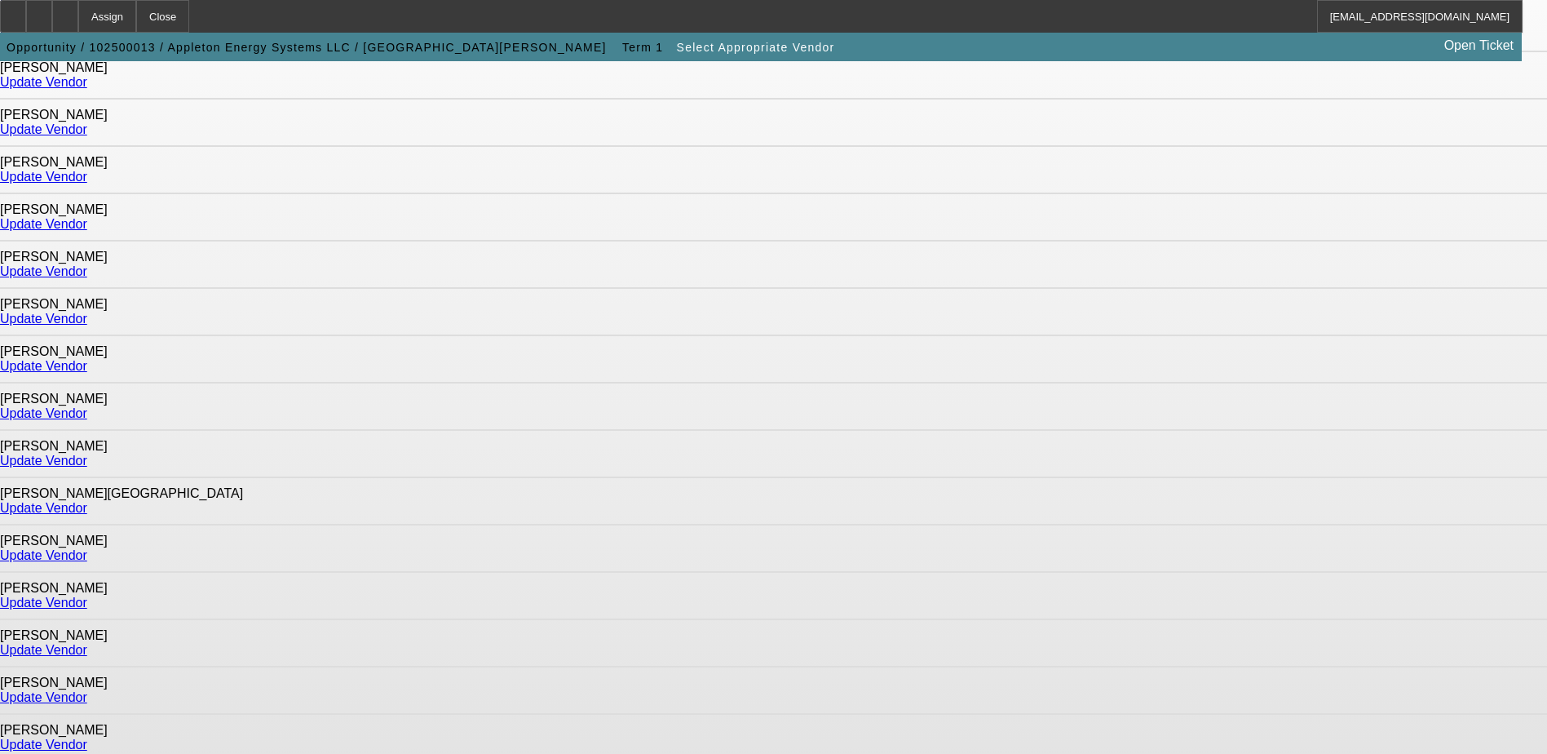
click at [87, 406] on link "Update Vendor" at bounding box center [43, 413] width 87 height 14
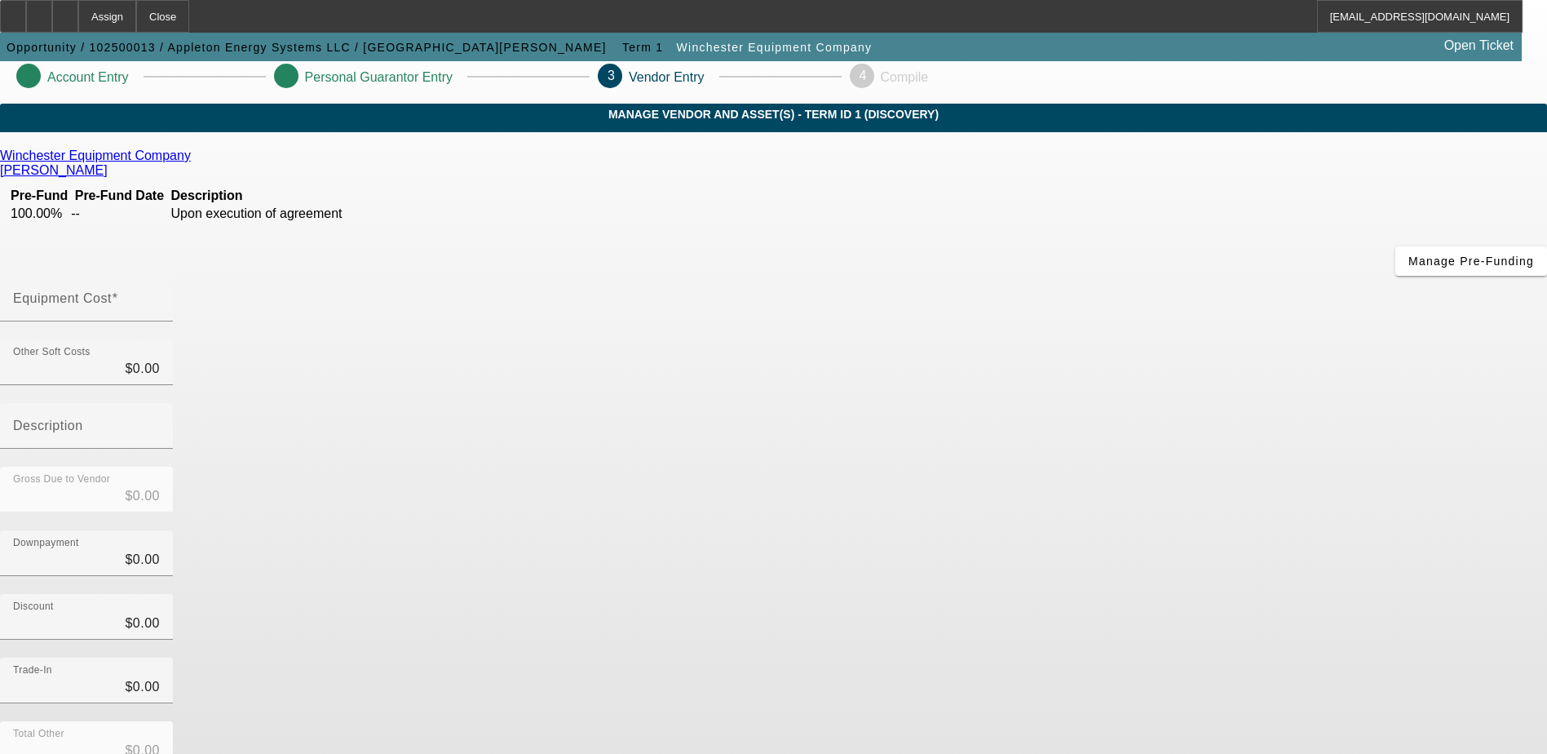
scroll to position [73, 0]
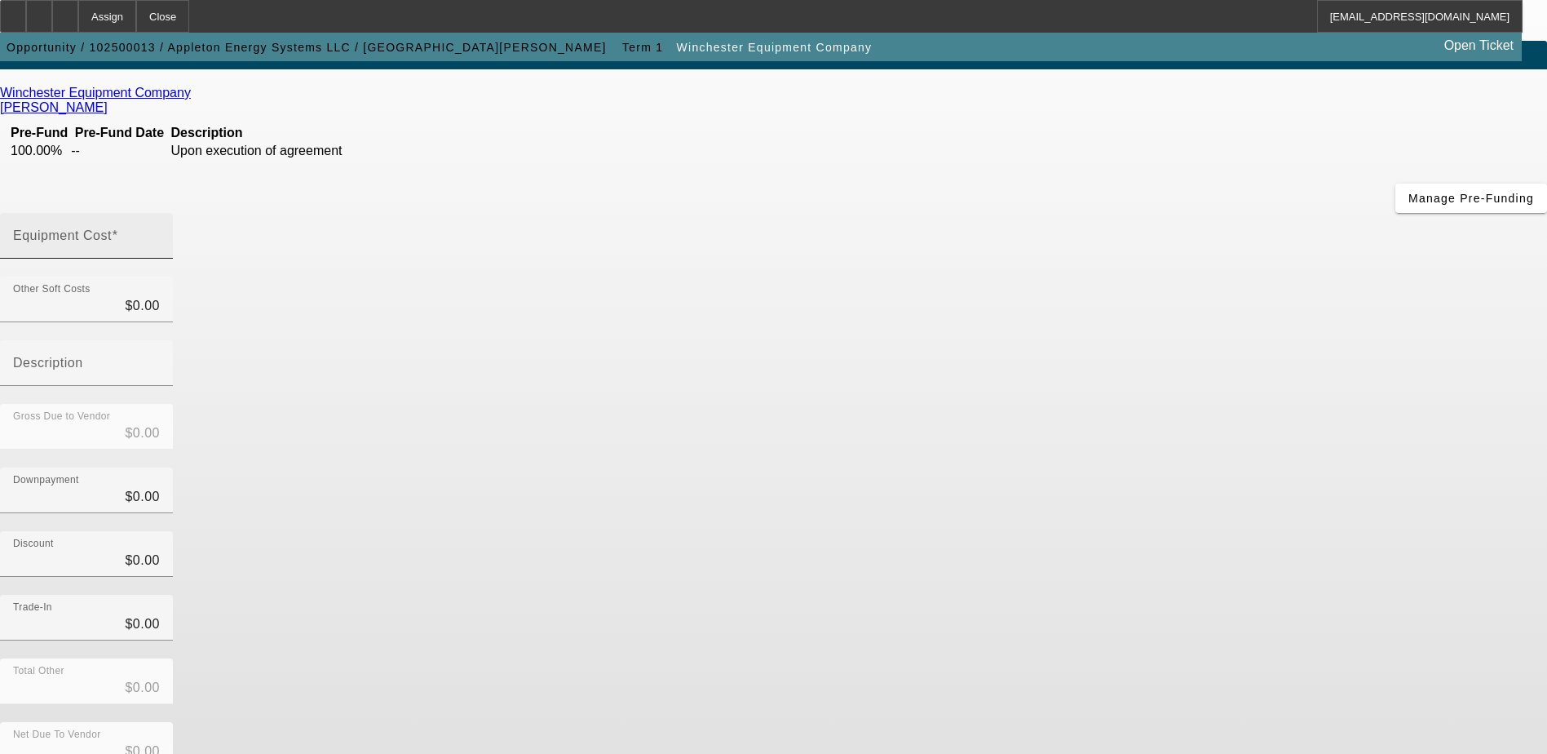
click at [160, 232] on input "Equipment Cost" at bounding box center [86, 242] width 147 height 20
type input "7"
type input "$7.00"
type input "73"
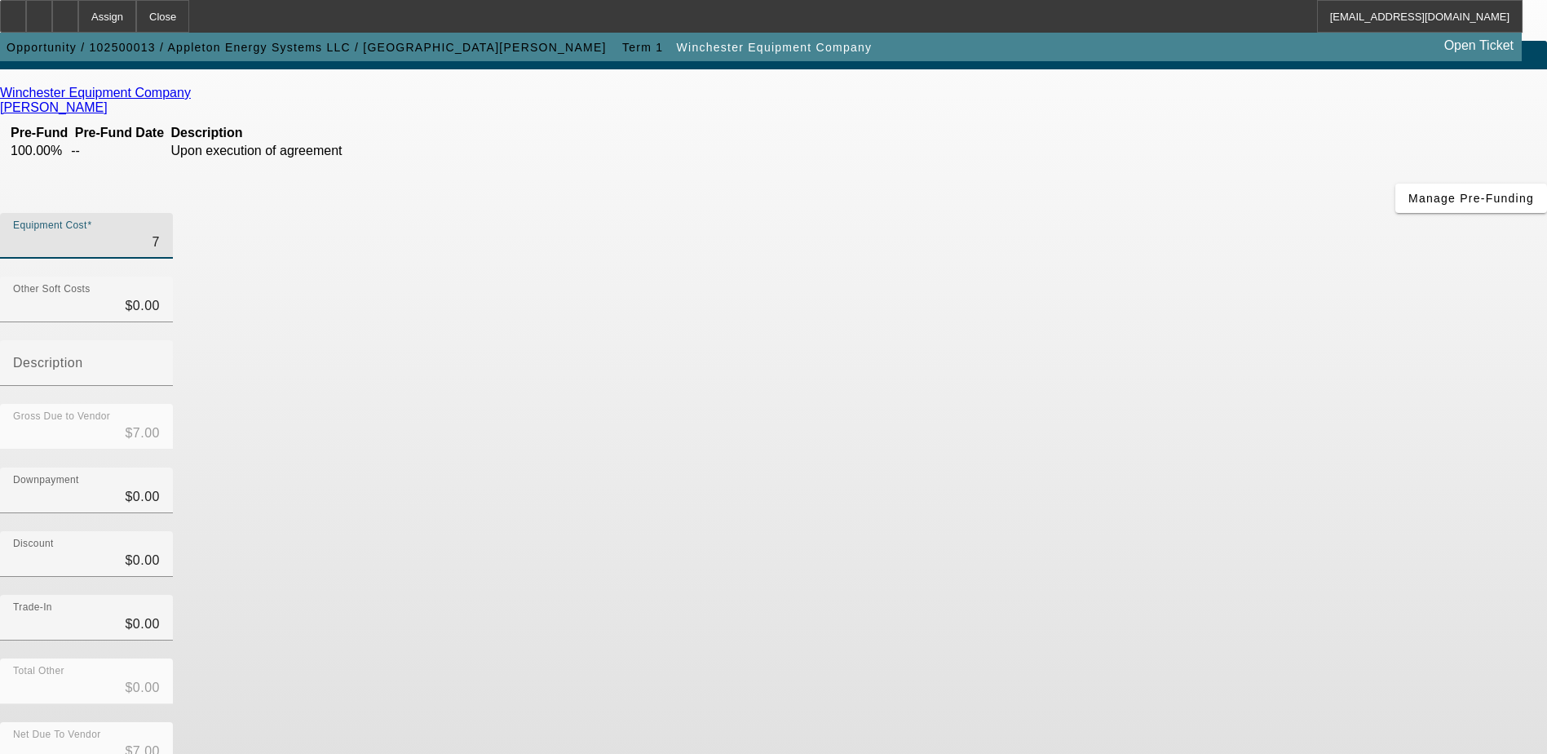
type input "$73.00"
type input "730"
type input "$730.00"
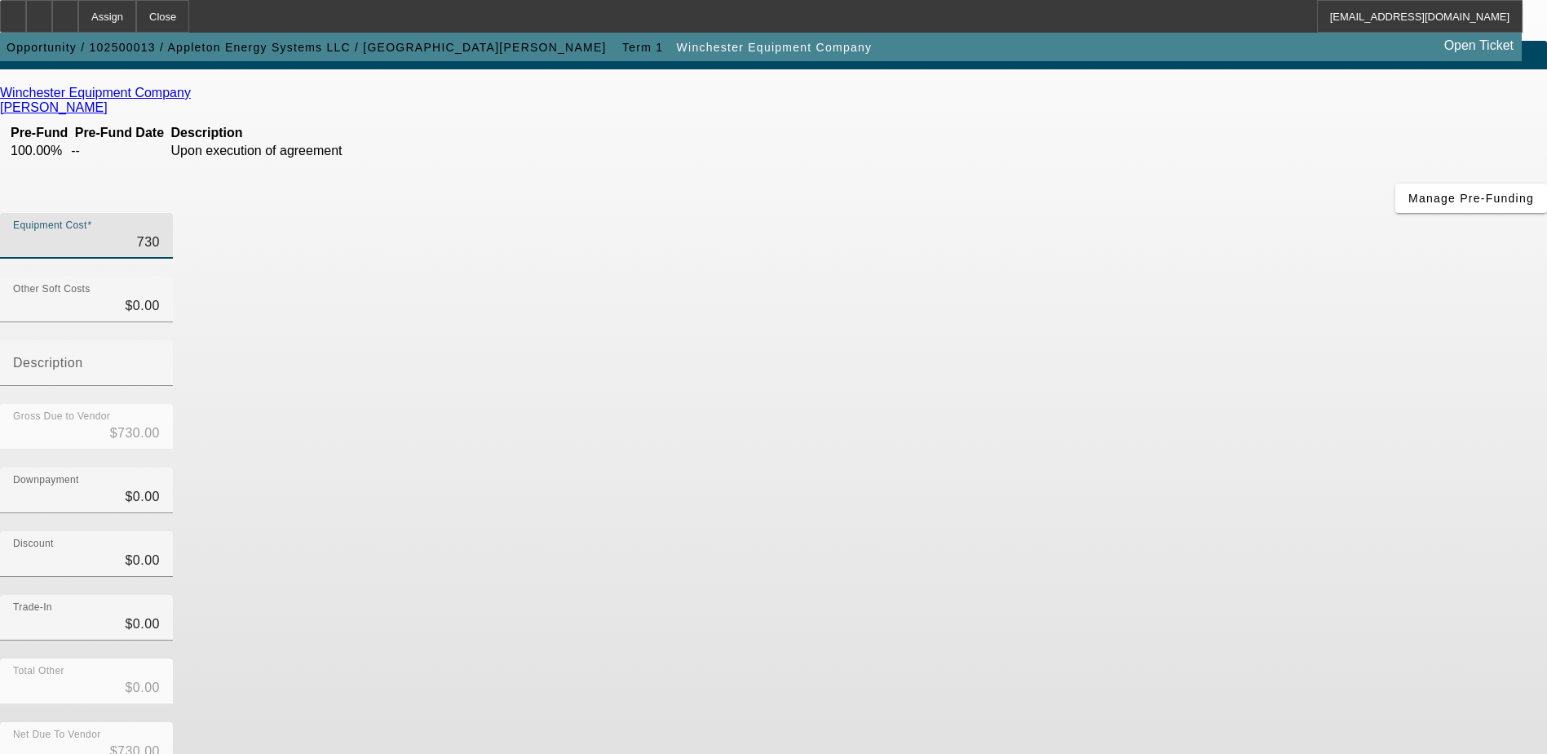
type input "7300"
type input "$7,300.00"
type input "73000"
type input "$73,000.00"
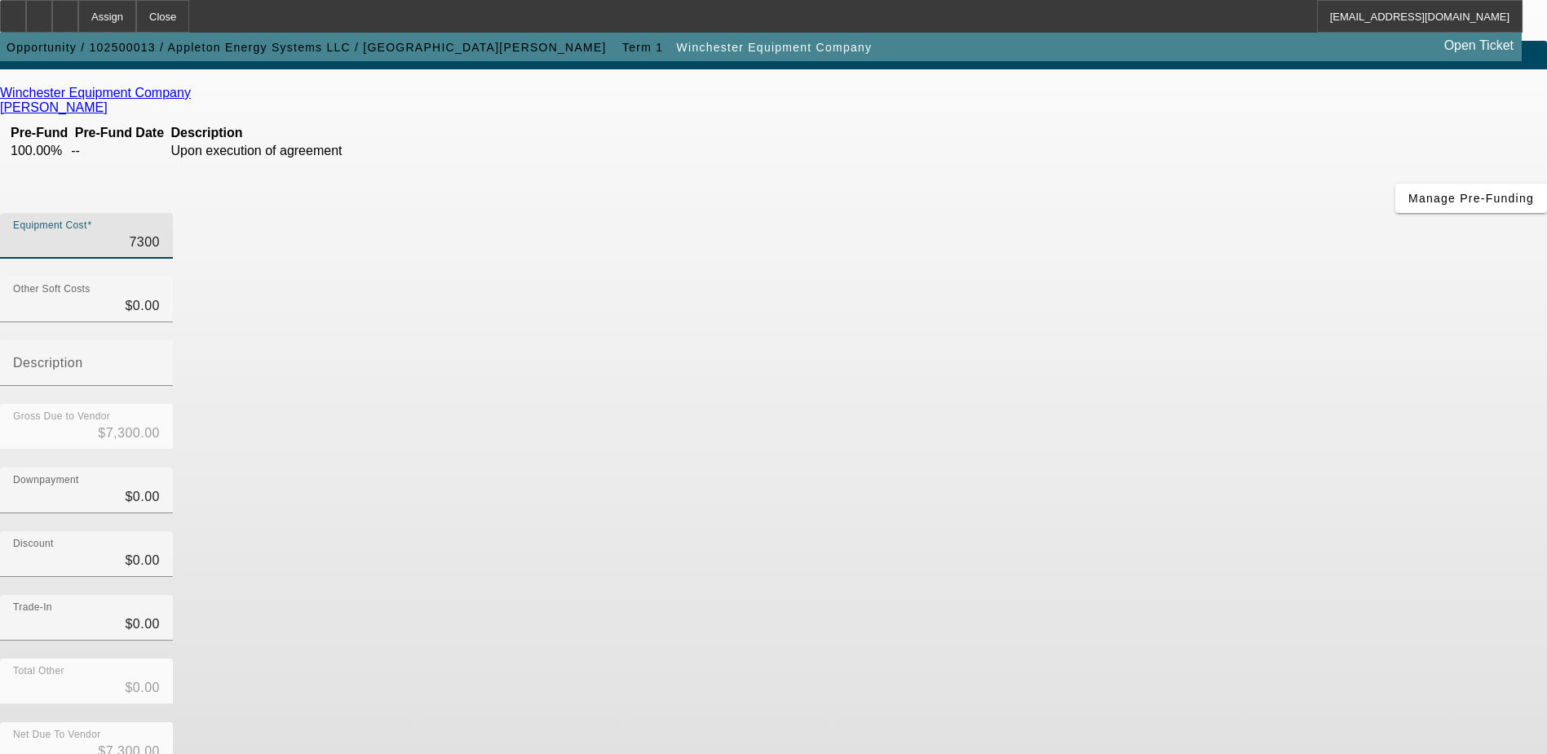
type input "$73,000.00"
drag, startPoint x: 1143, startPoint y: 414, endPoint x: 1137, endPoint y: 486, distance: 72.0
click at [1143, 531] on div "Discount $0.00" at bounding box center [773, 563] width 1547 height 64
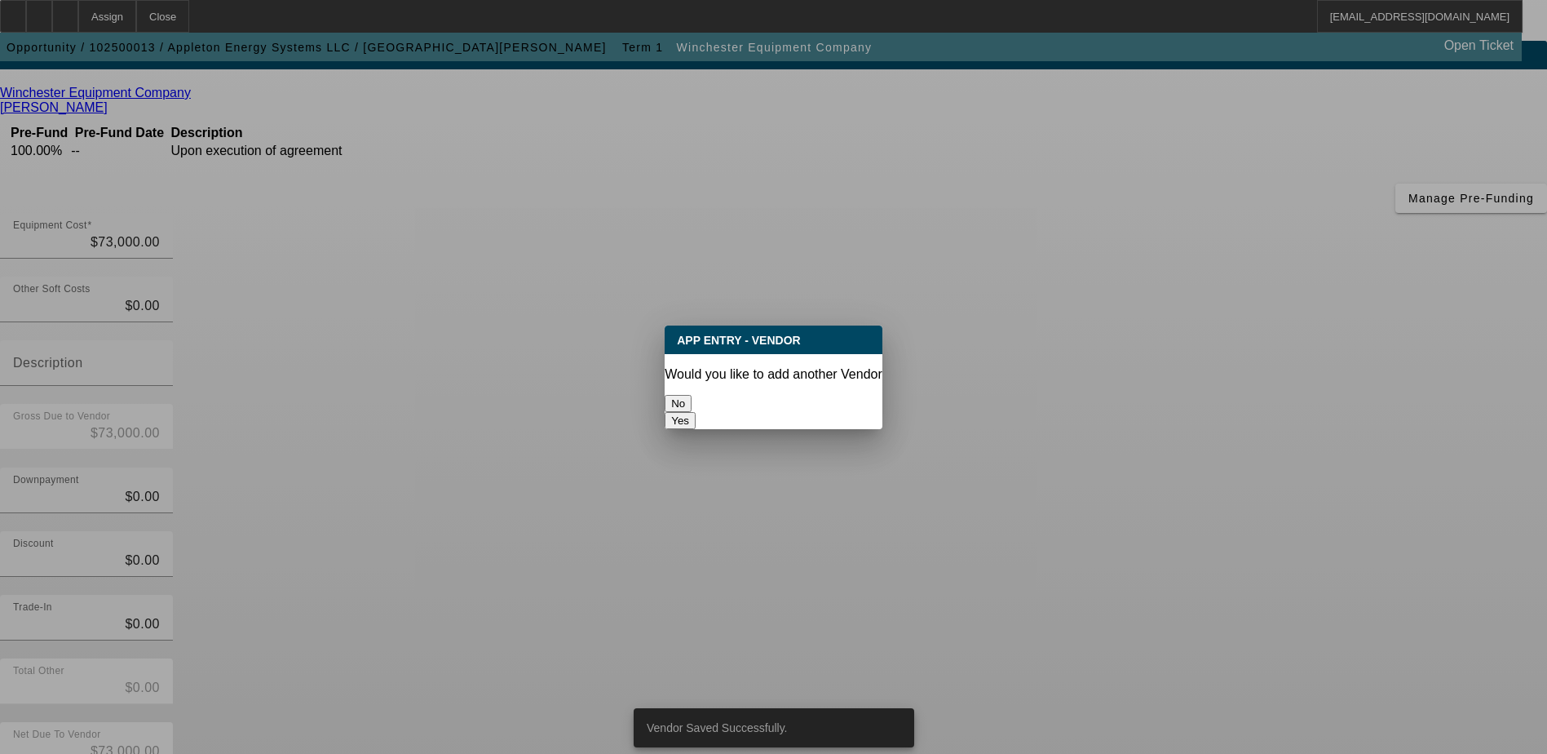
scroll to position [0, 0]
click at [692, 395] on button "No" at bounding box center [678, 403] width 27 height 17
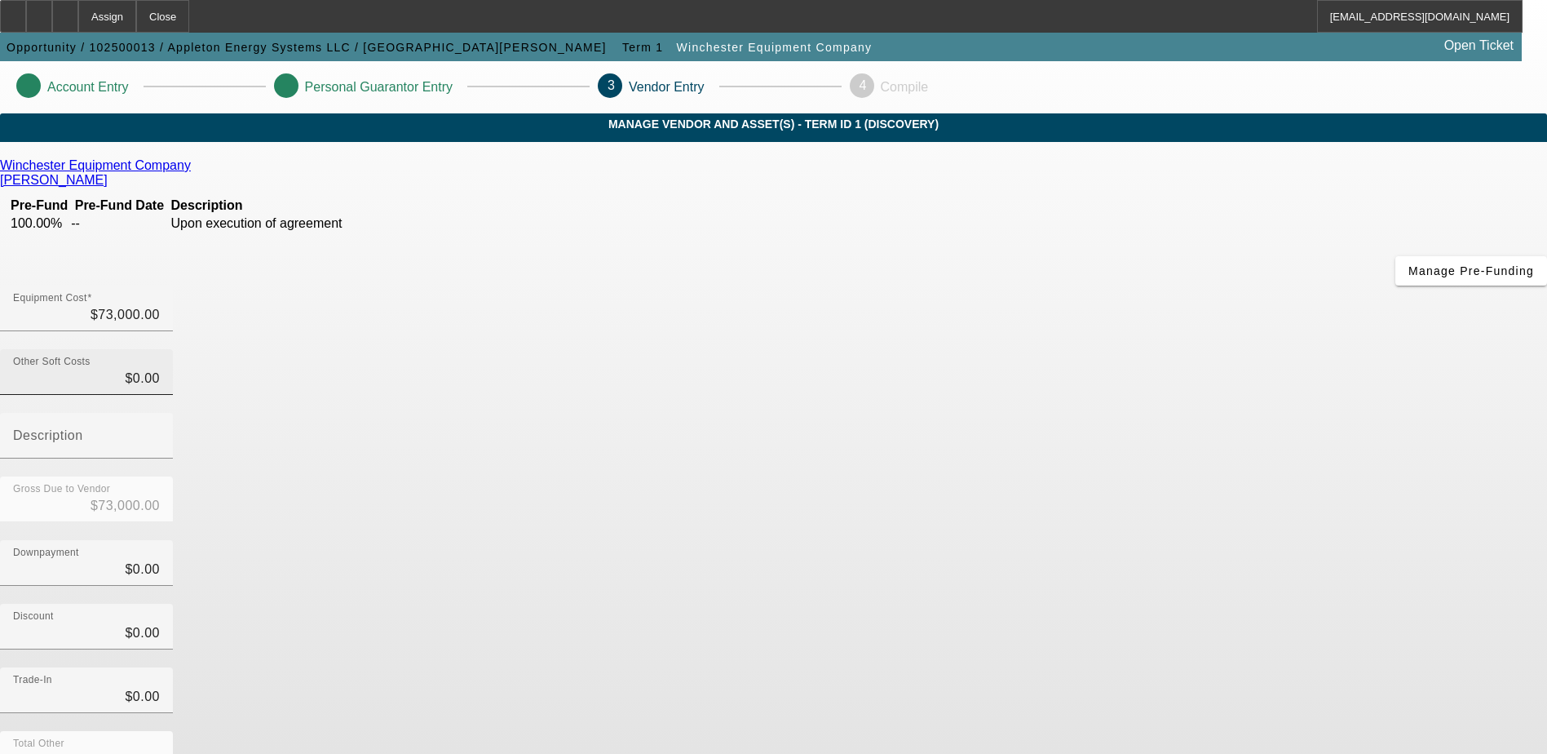
scroll to position [73, 0]
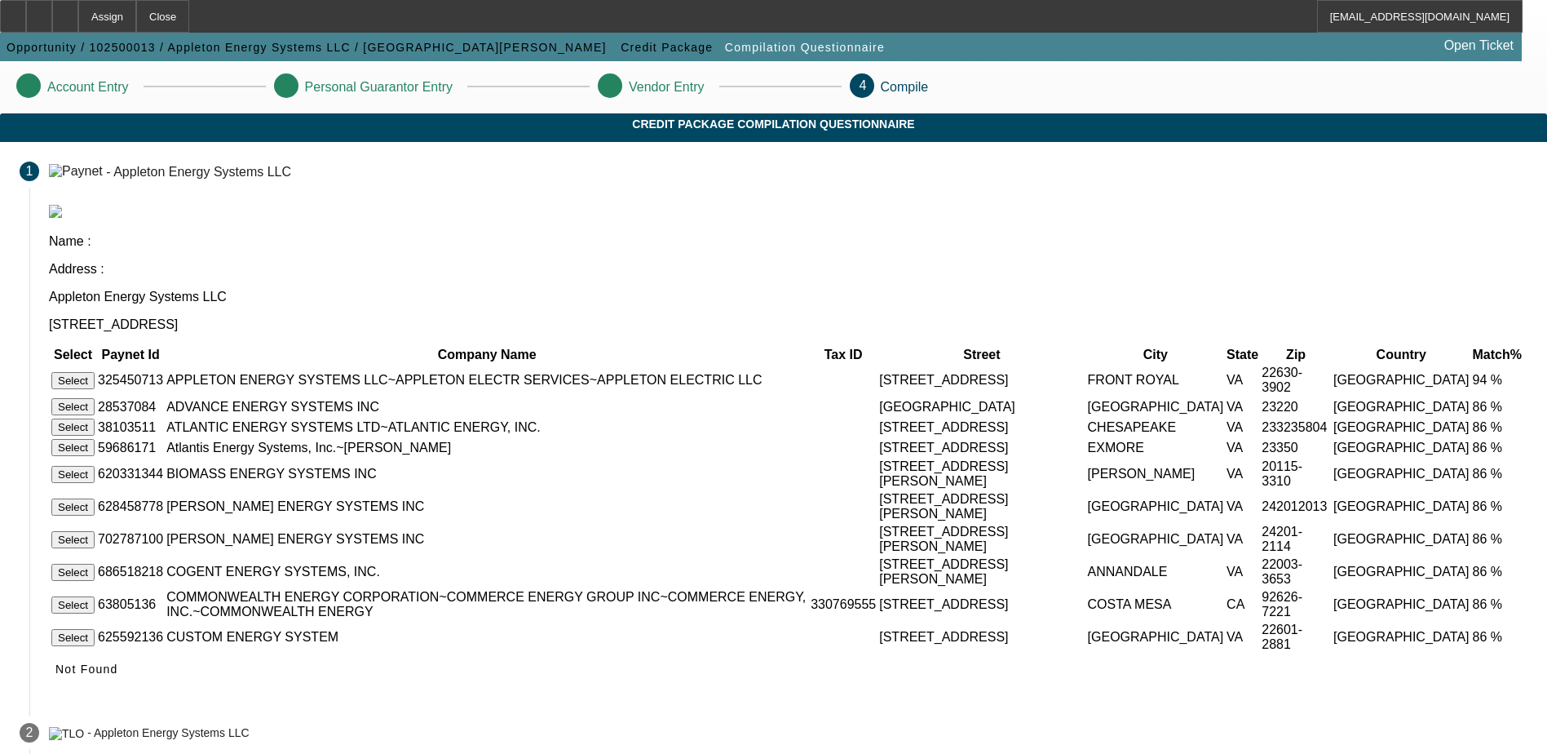
click at [95, 372] on button "Select" at bounding box center [72, 380] width 43 height 17
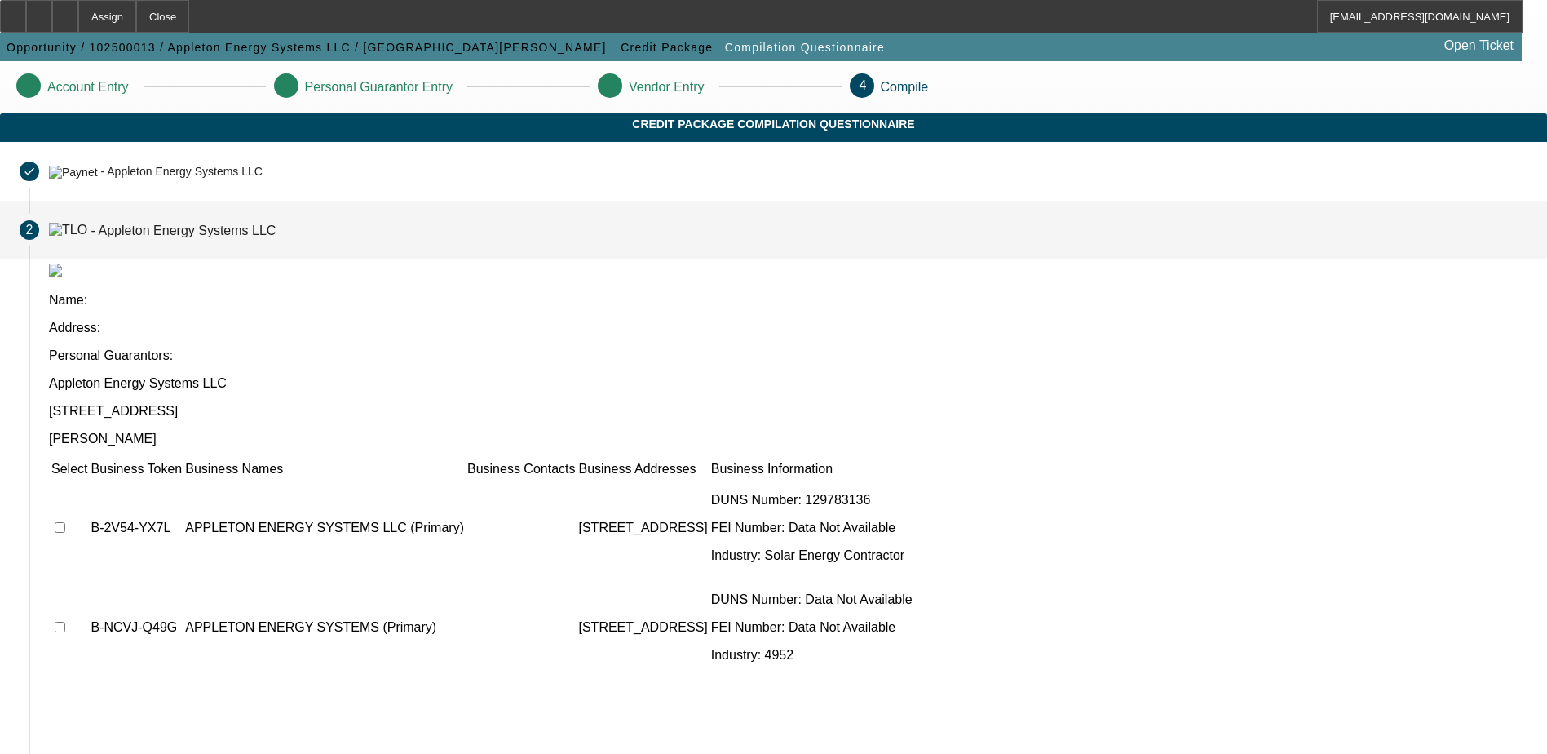
scroll to position [4, 0]
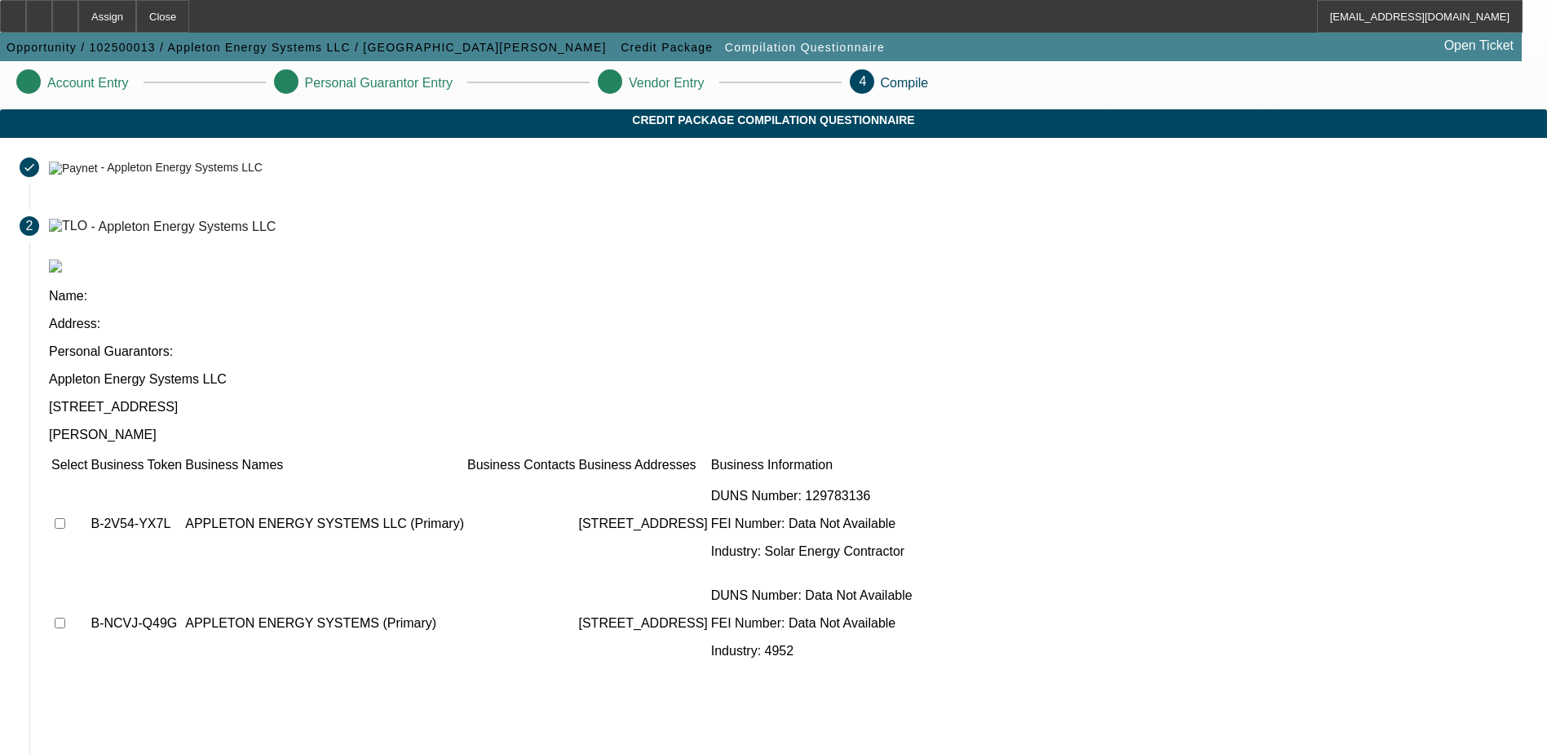
click at [65, 518] on input "checkbox" at bounding box center [60, 523] width 11 height 11
checkbox input "true"
click at [65, 617] on input "checkbox" at bounding box center [60, 622] width 11 height 11
checkbox input "true"
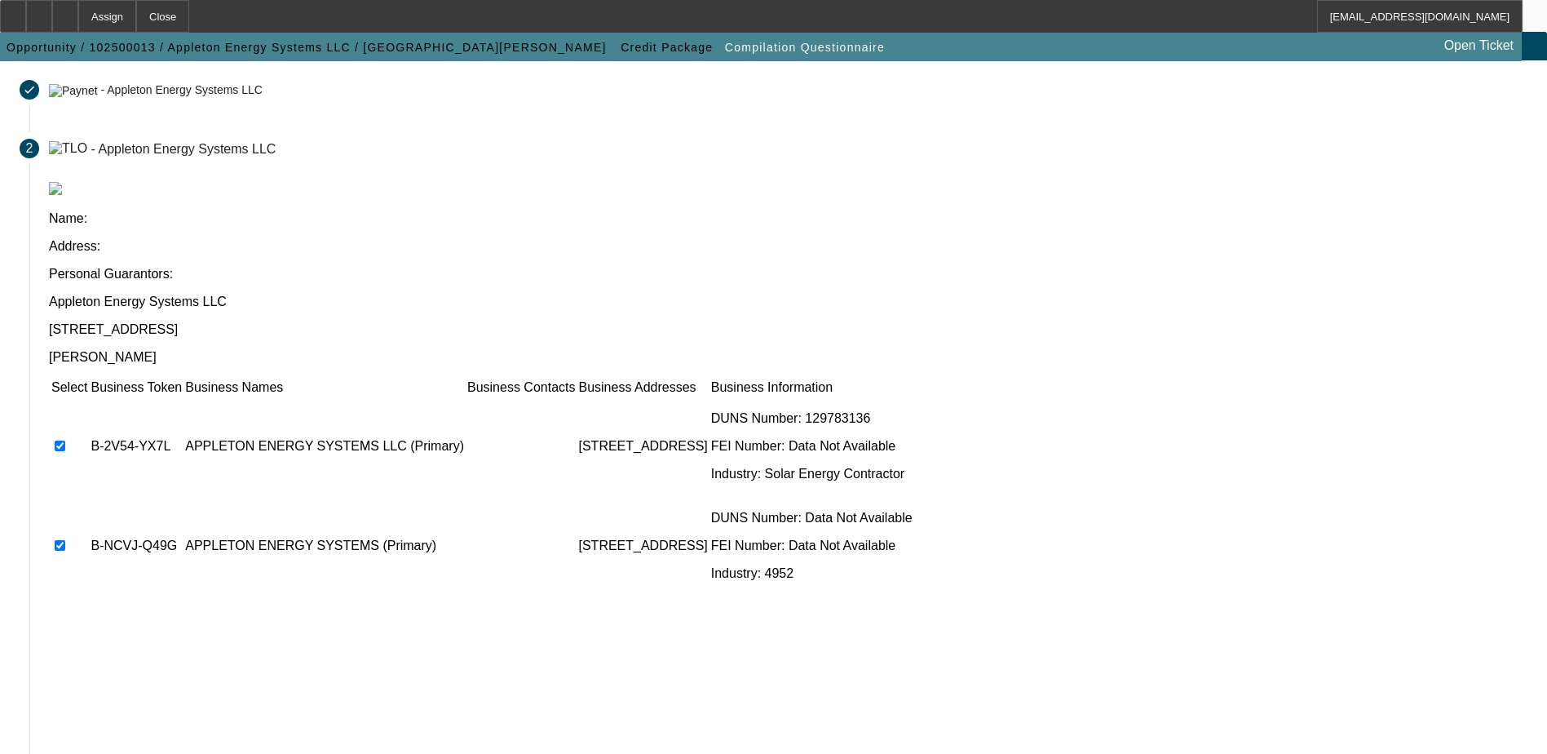
scroll to position [148, 0]
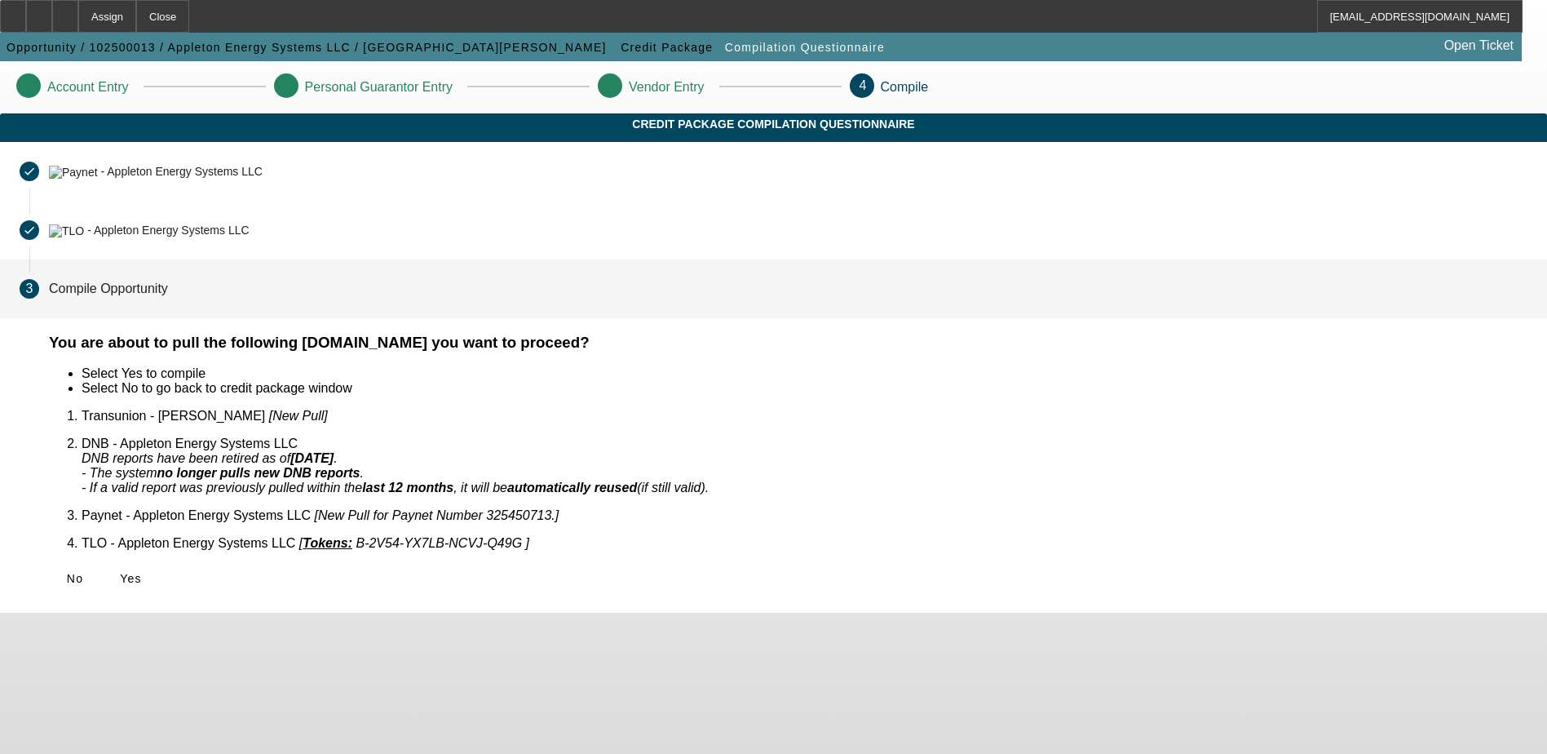
scroll to position [0, 0]
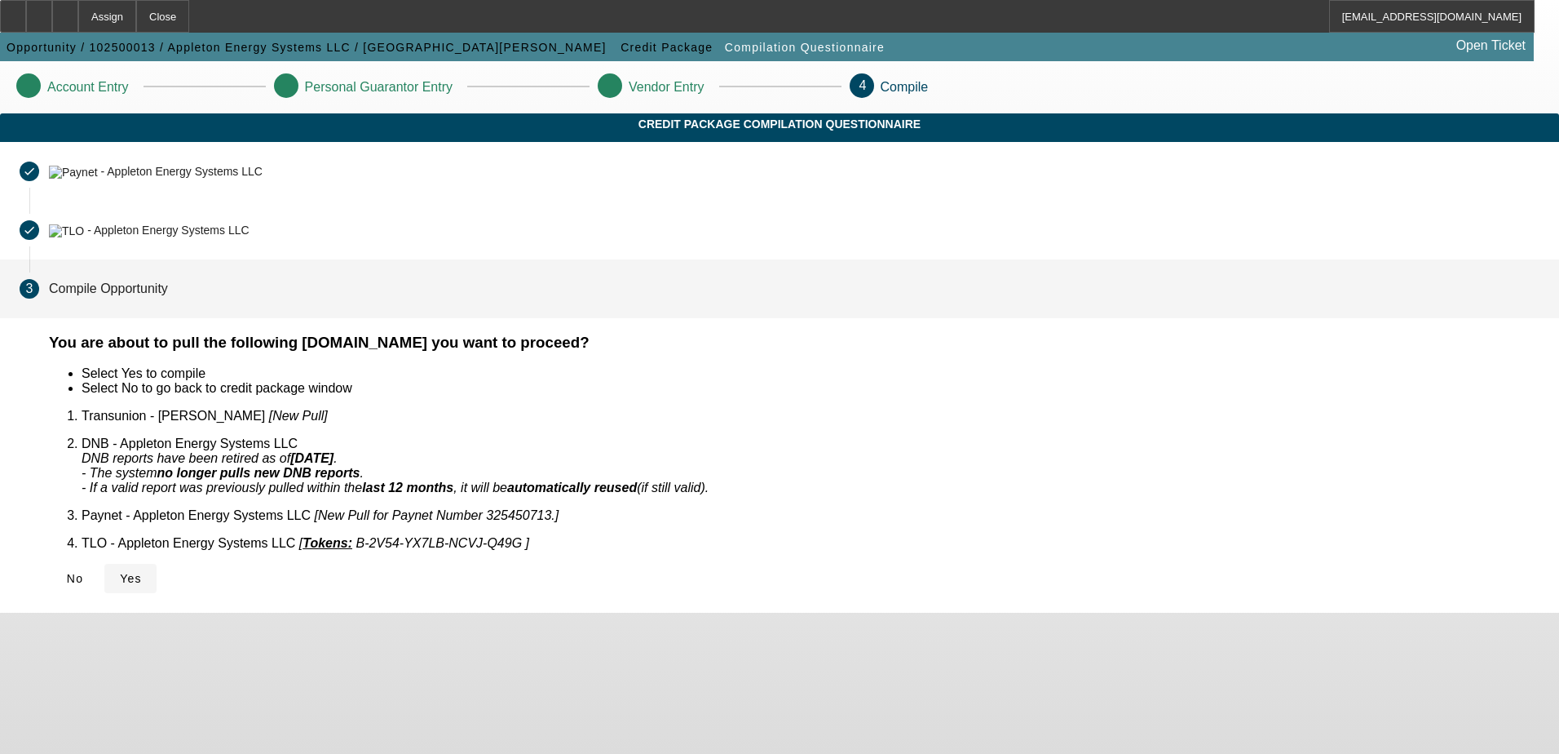
click at [142, 572] on span "Yes" at bounding box center [131, 578] width 22 height 13
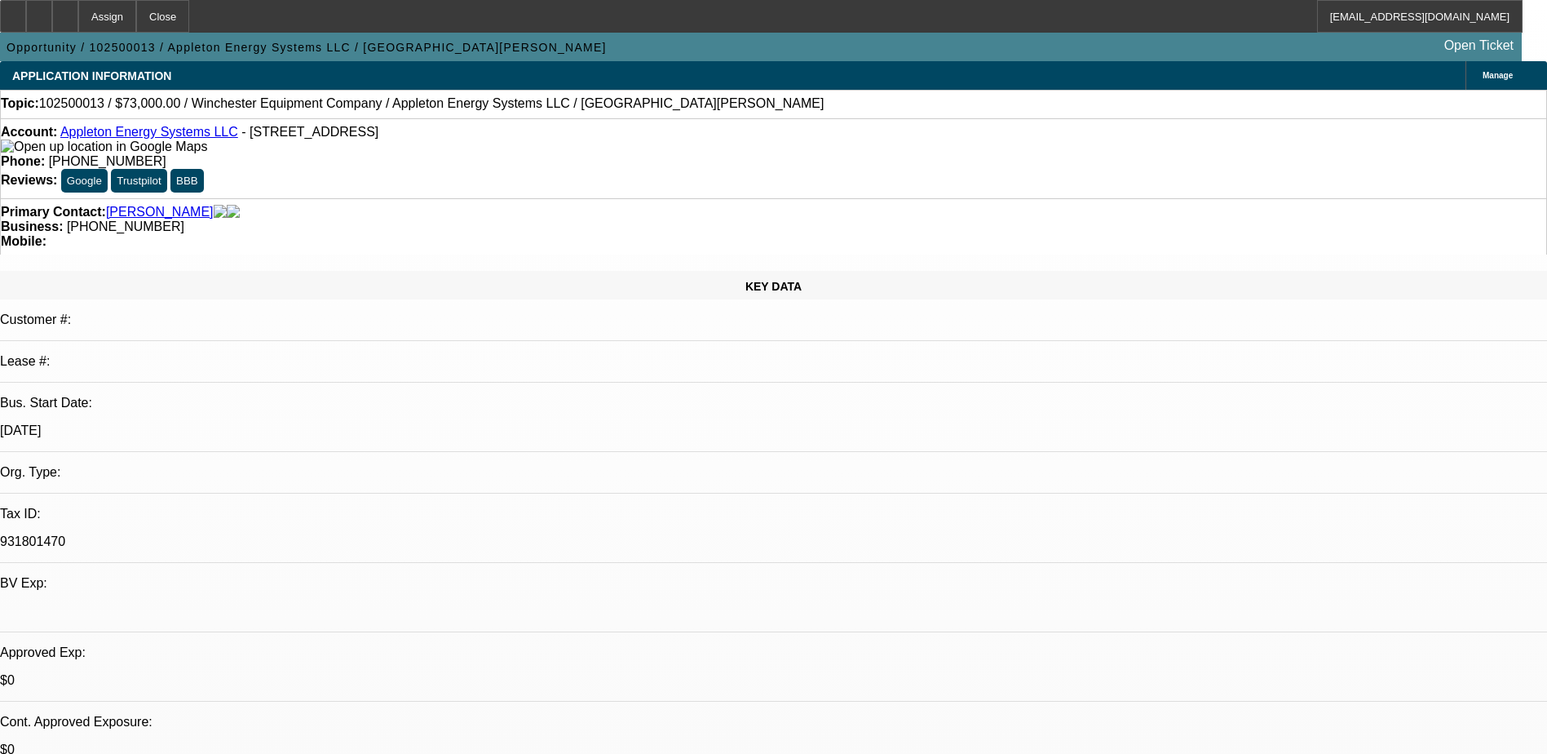
select select "0"
select select "2"
select select "0.1"
select select "4"
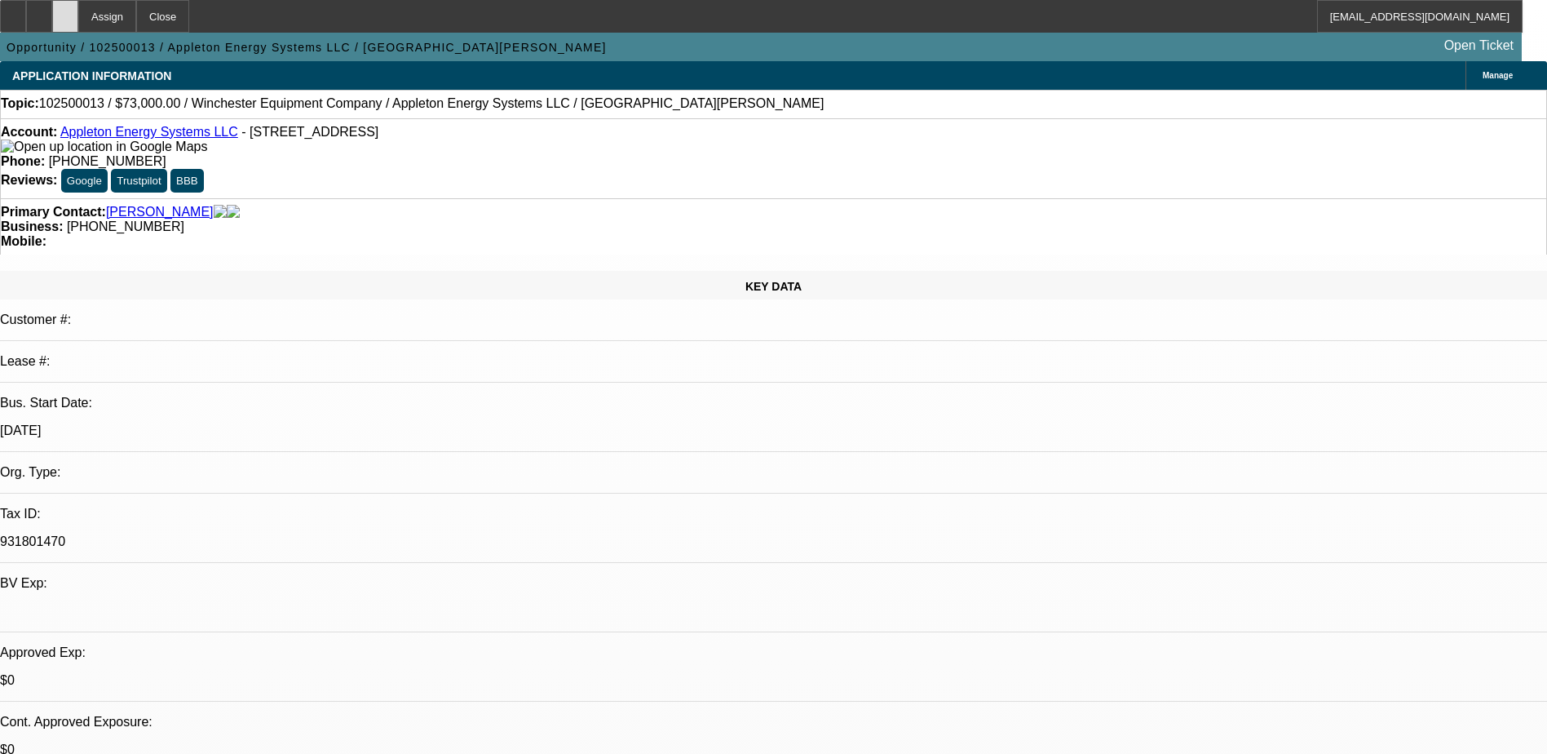
click at [78, 8] on div at bounding box center [65, 16] width 26 height 33
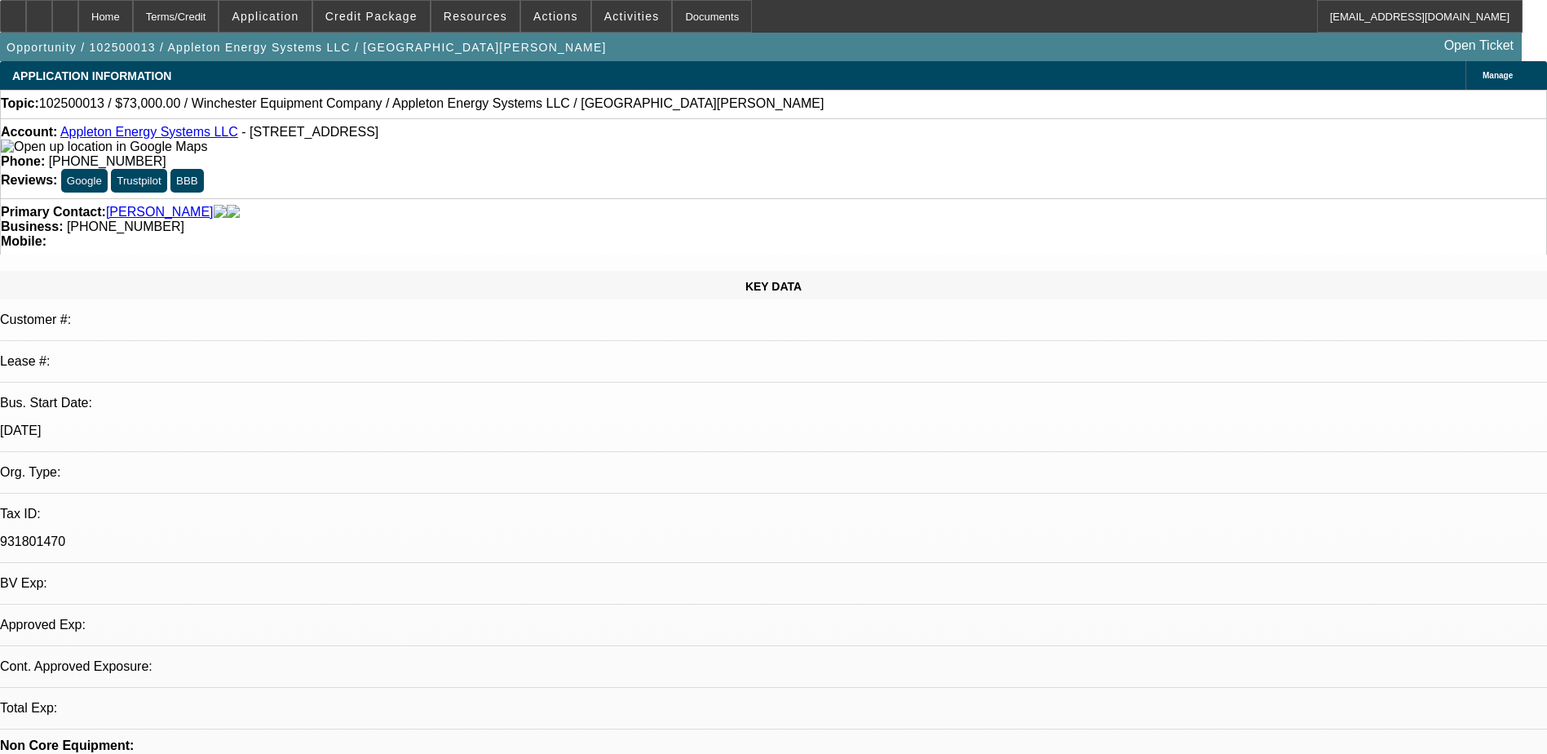
select select "0"
select select "2"
select select "0.1"
select select "1"
select select "2"
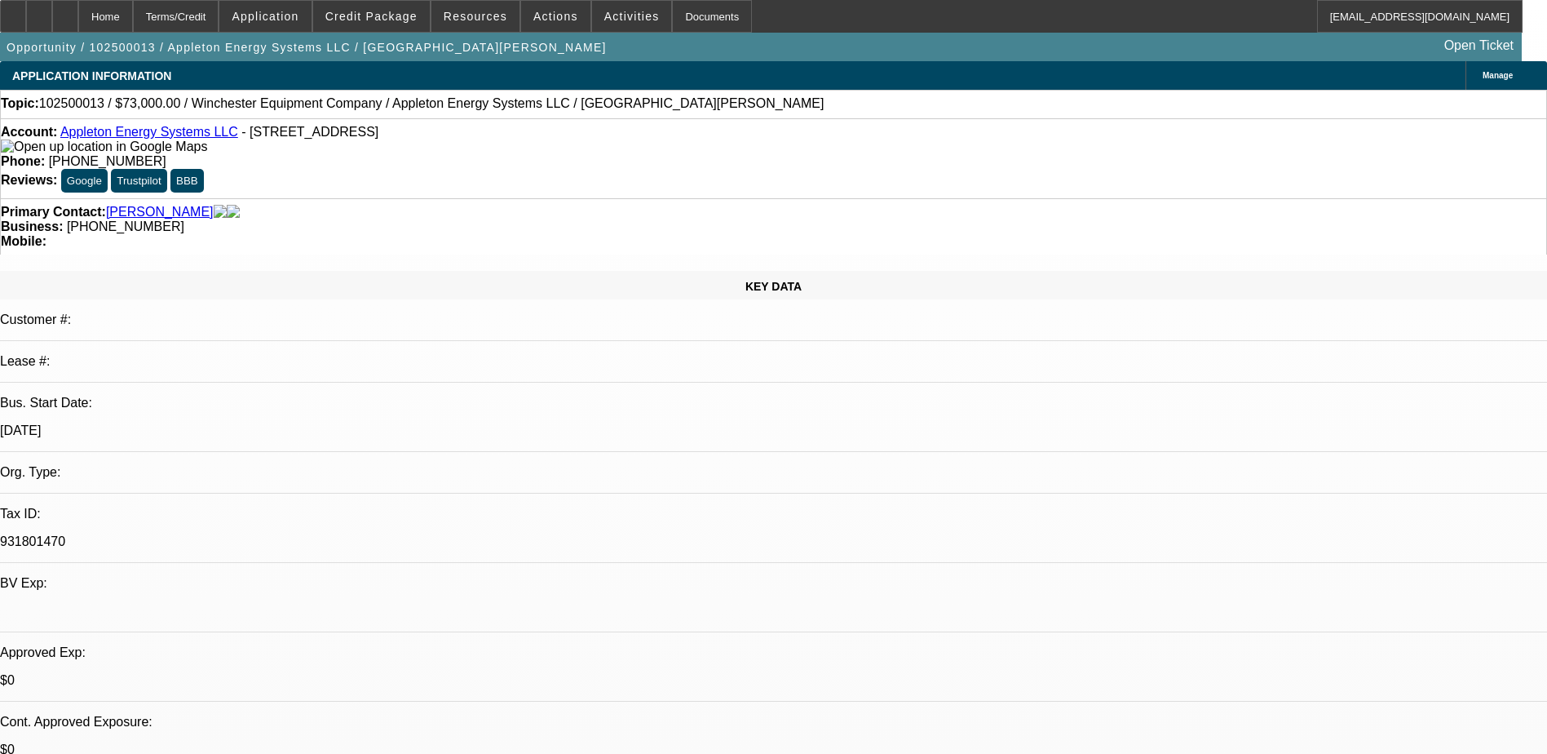
select select "4"
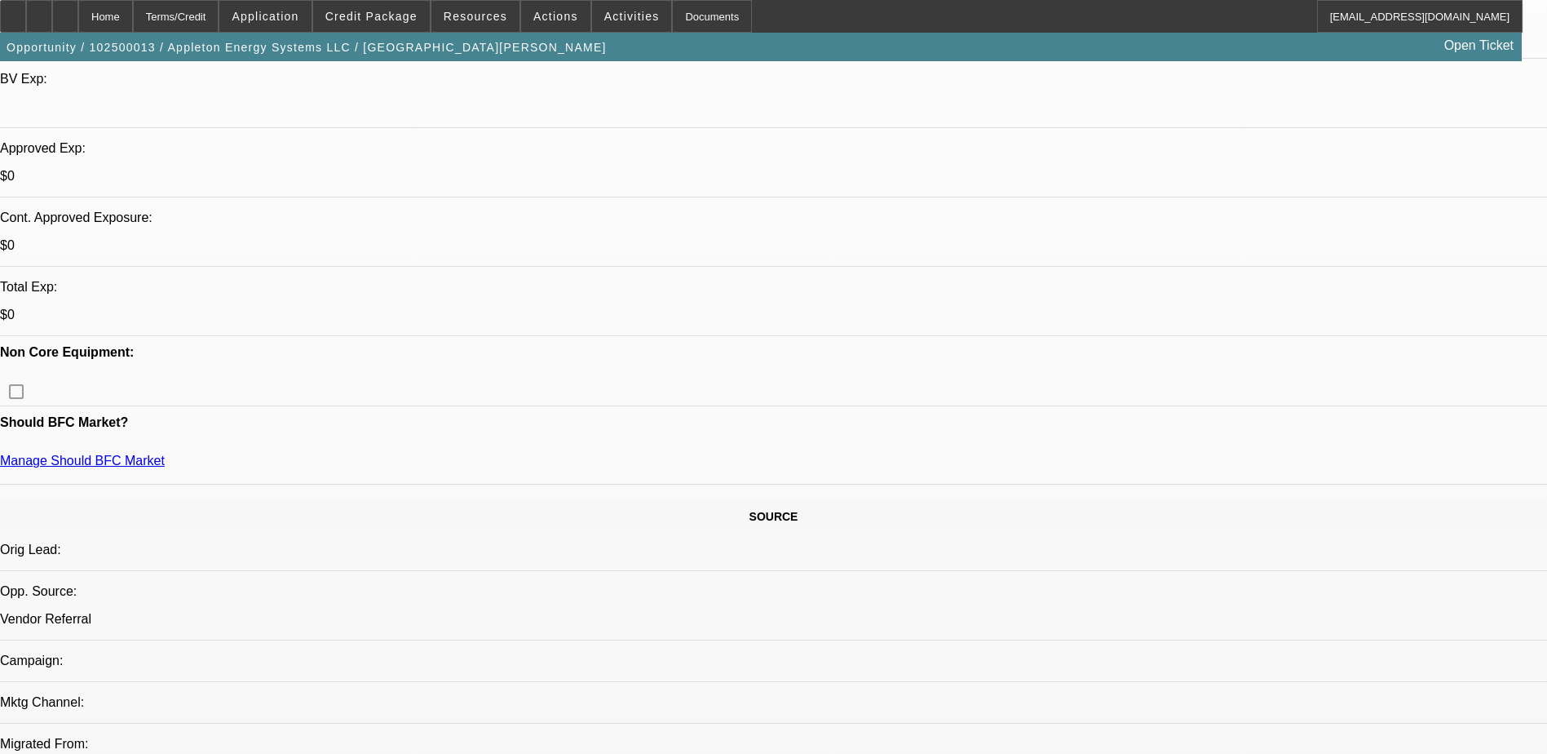
scroll to position [245, 0]
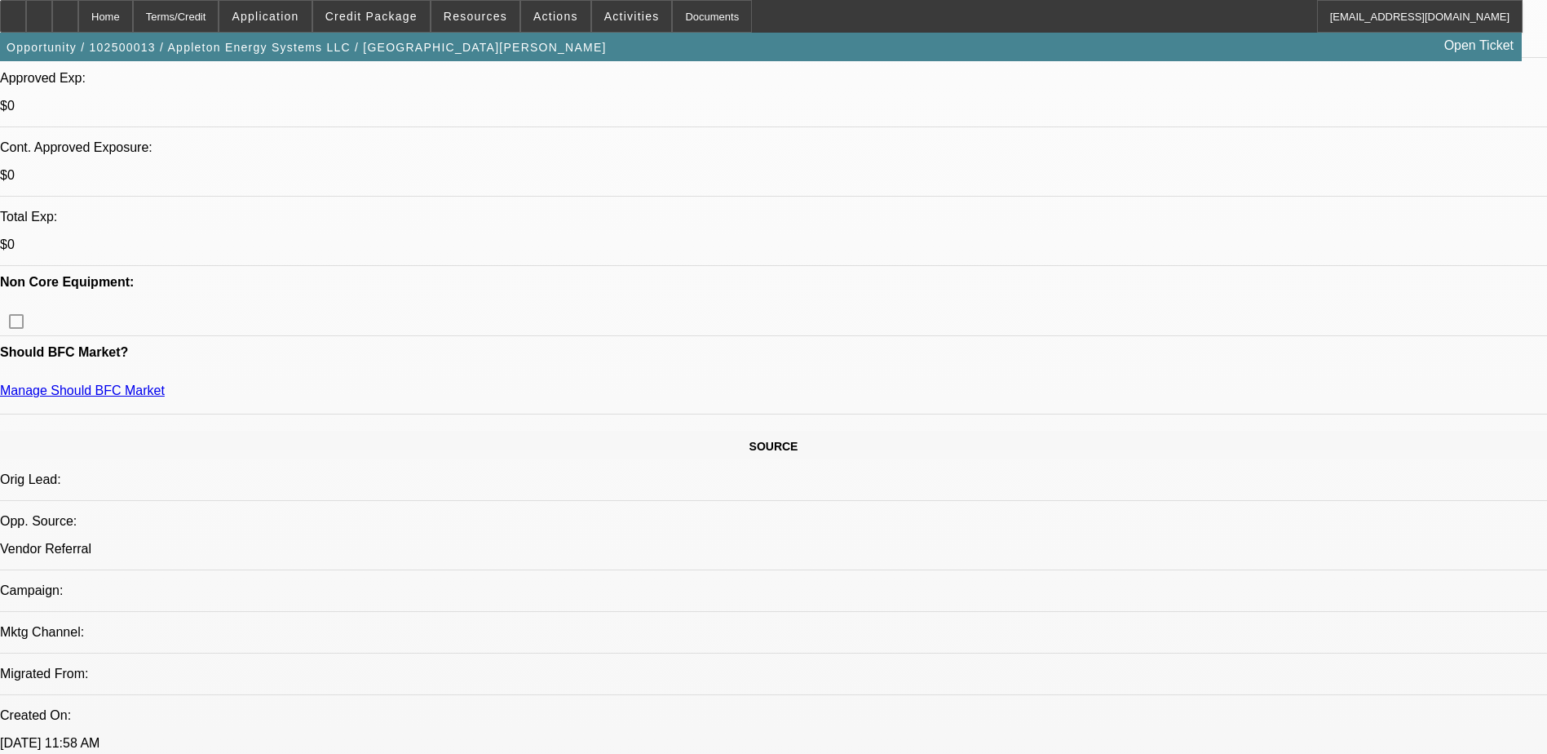
scroll to position [571, 0]
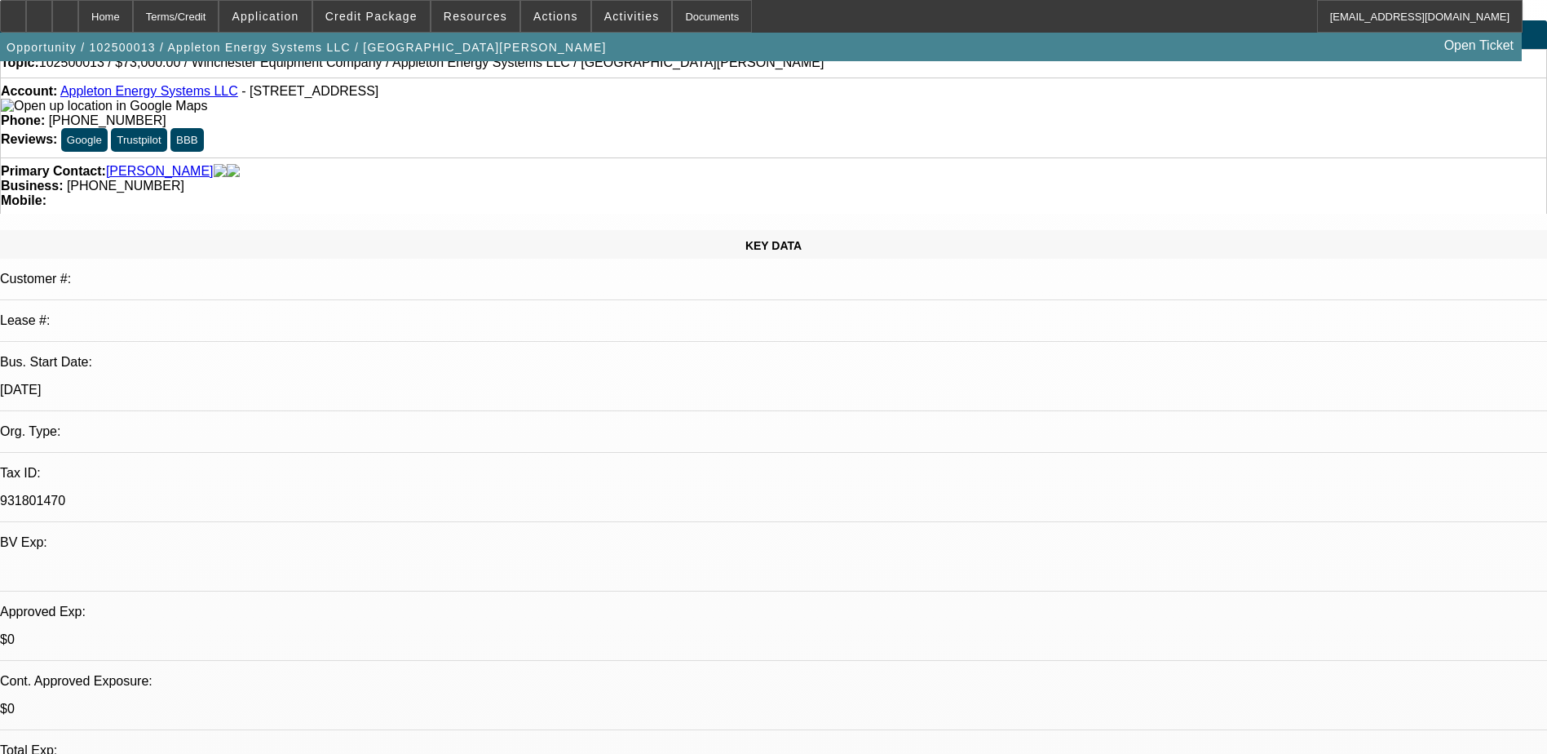
scroll to position [0, 0]
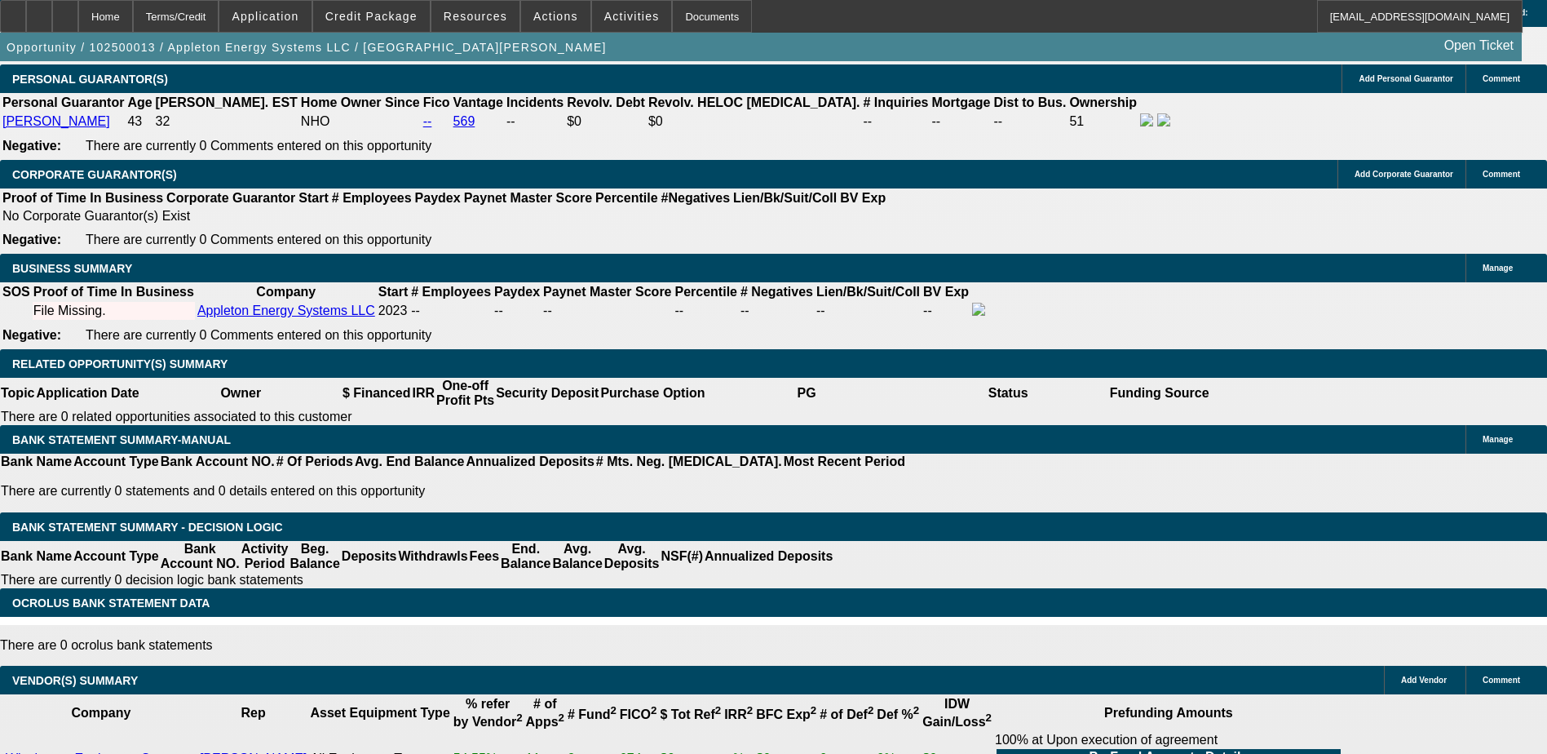
scroll to position [1957, 0]
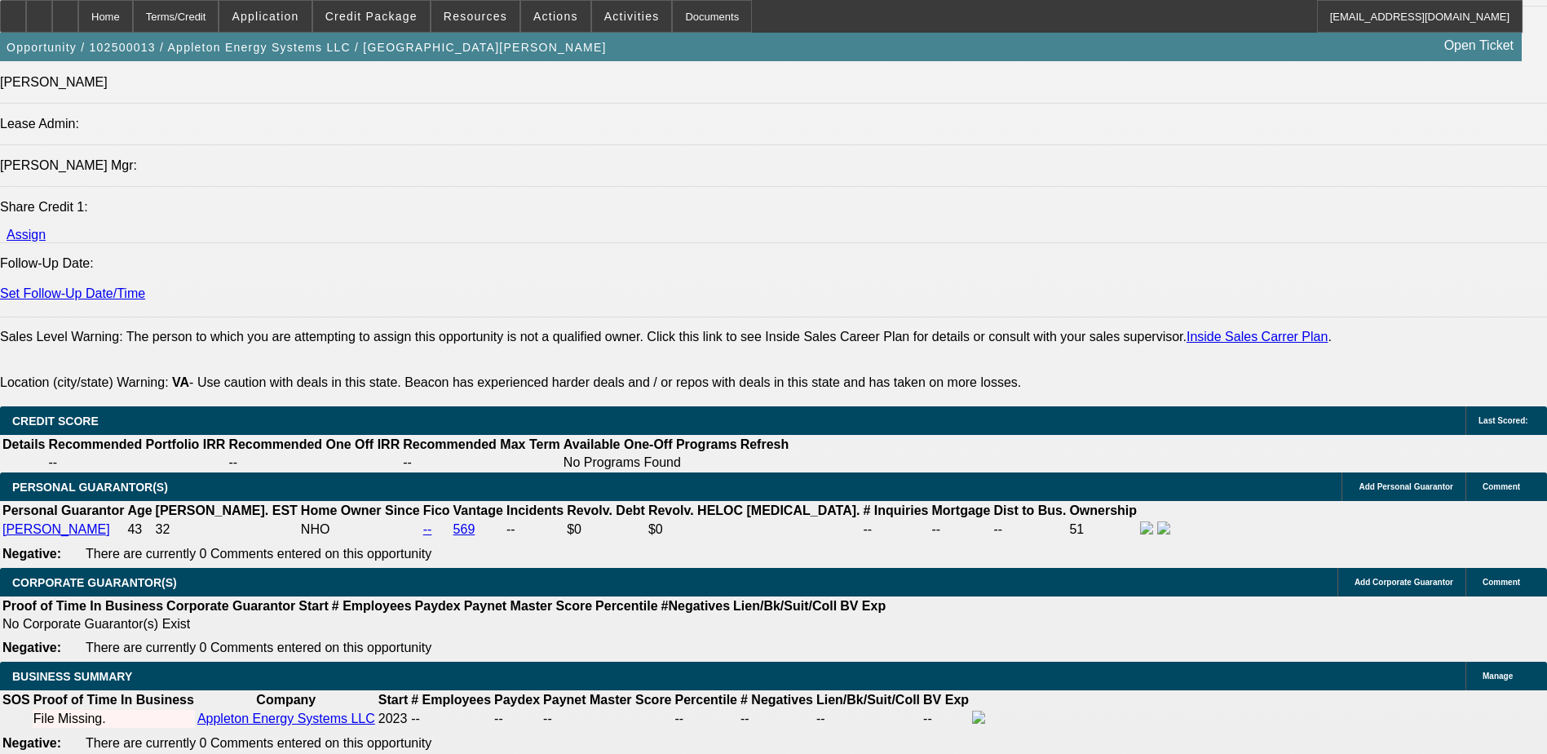
drag, startPoint x: 304, startPoint y: 566, endPoint x: 533, endPoint y: 571, distance: 229.2
type input "$30,000.00"
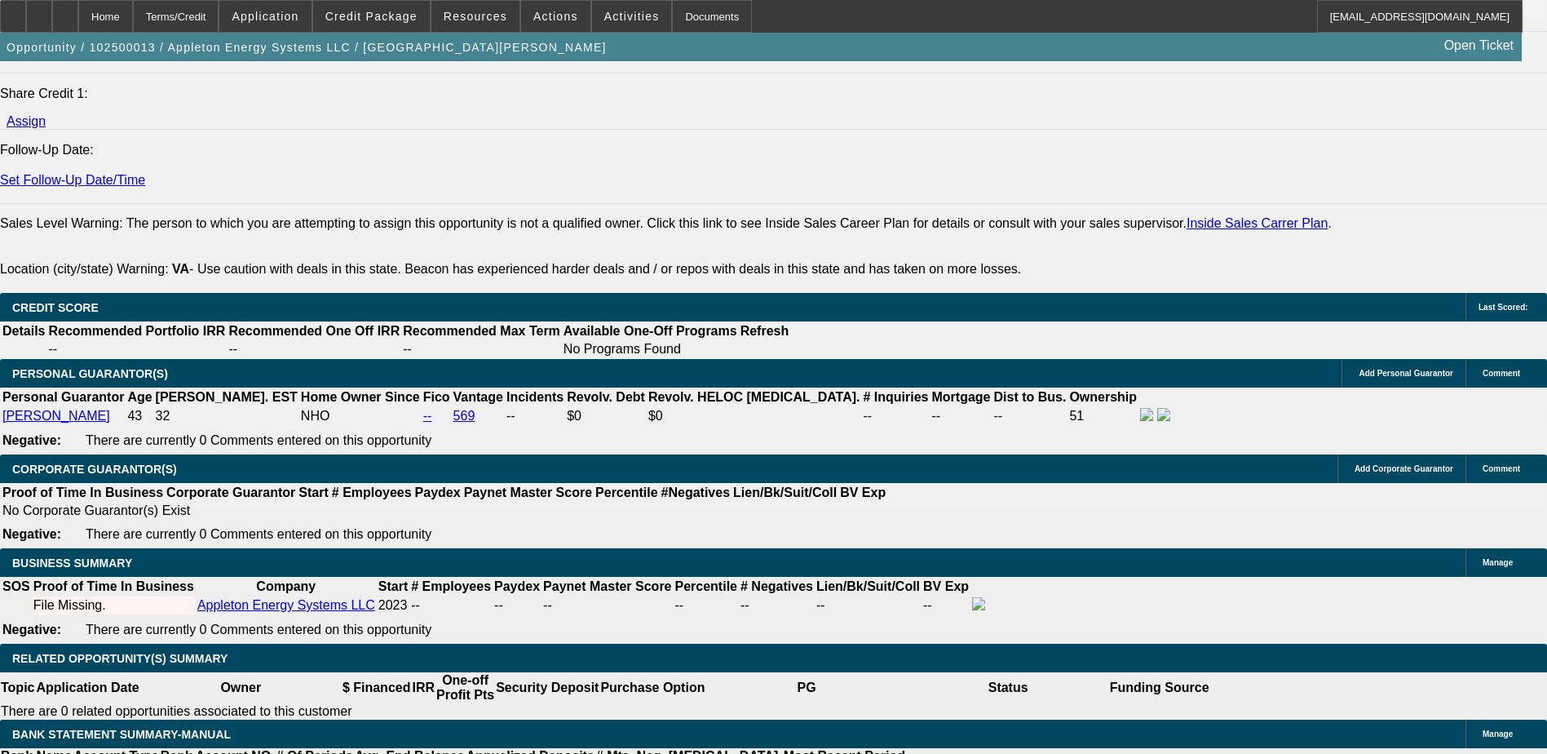
scroll to position [2202, 0]
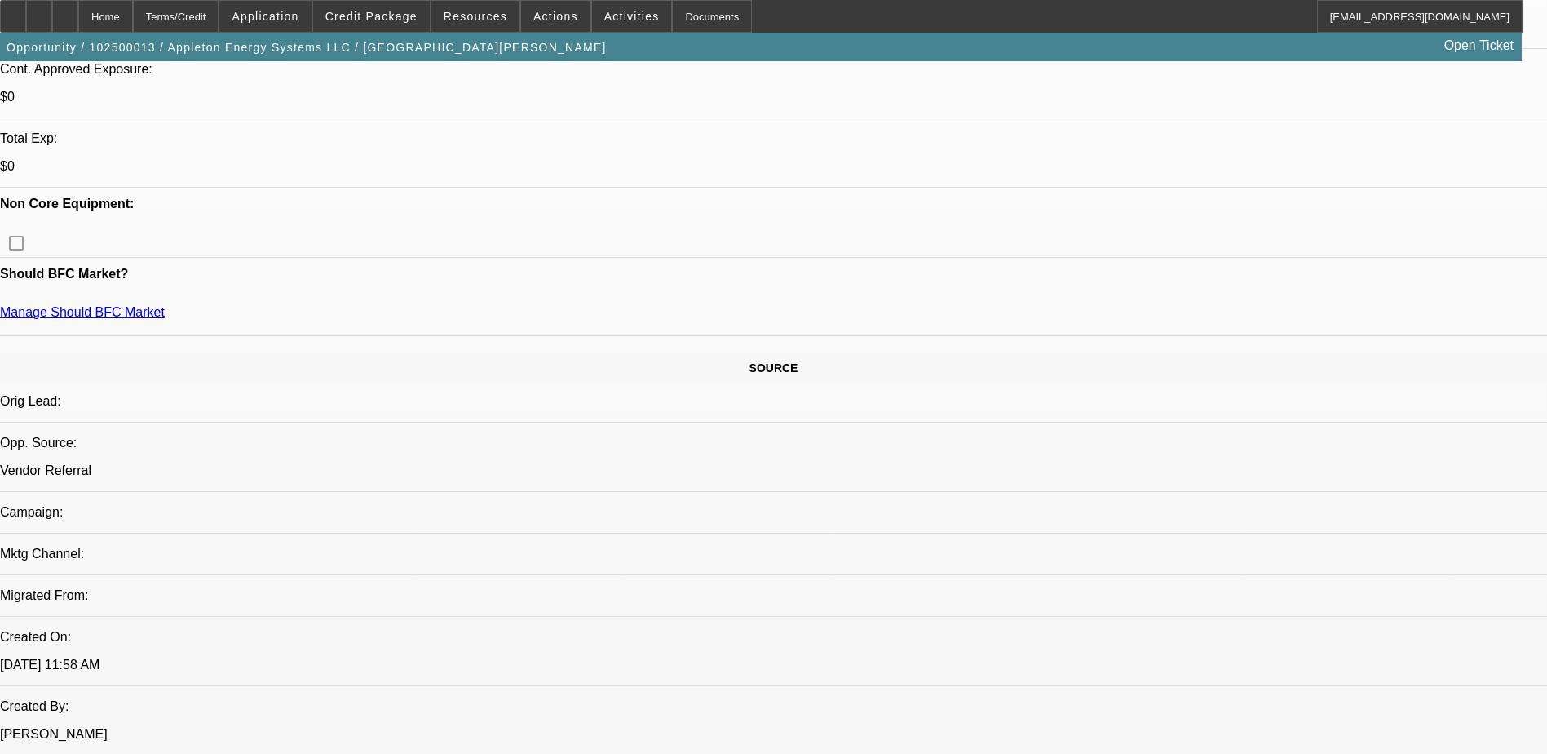
scroll to position [326, 0]
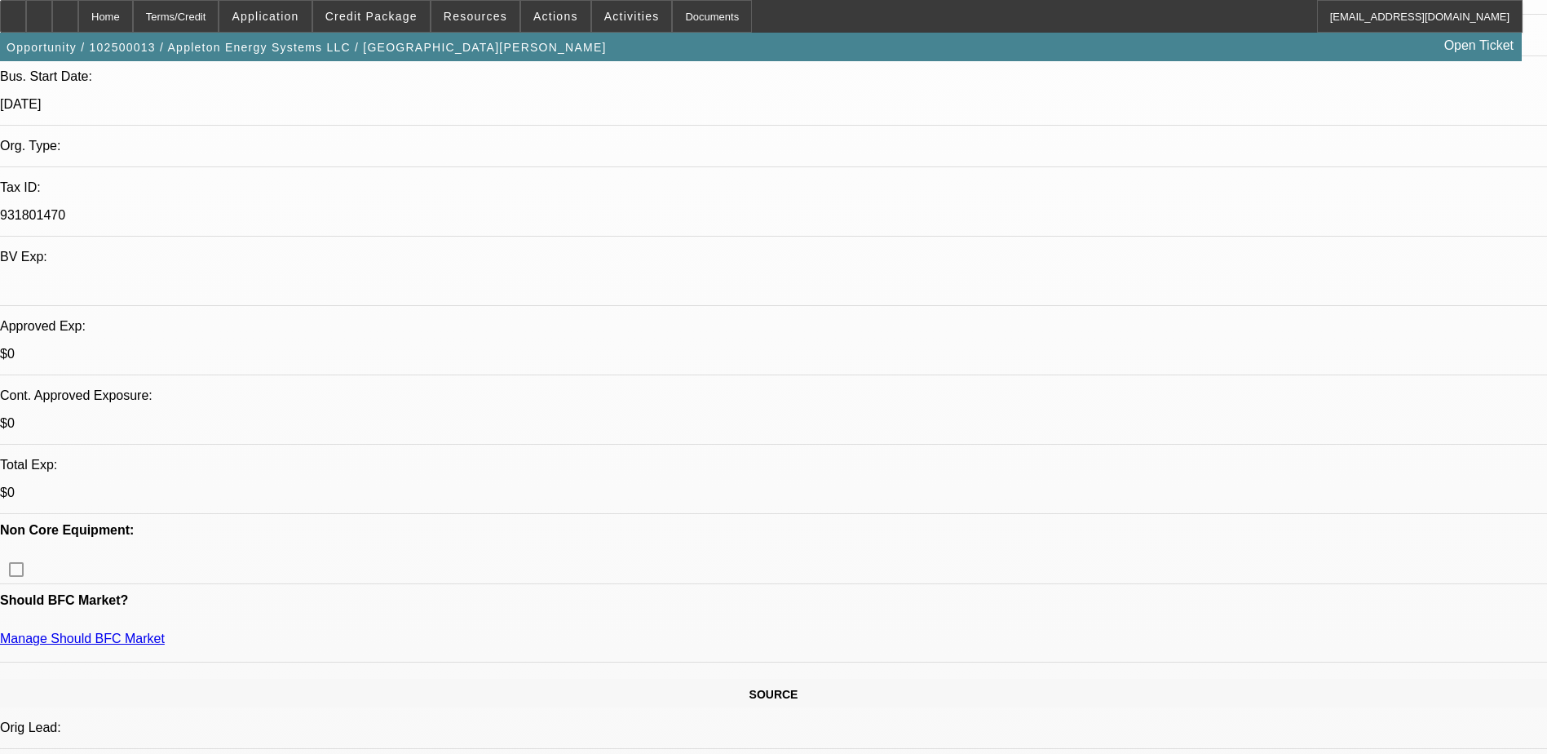
drag, startPoint x: 781, startPoint y: 419, endPoint x: 891, endPoint y: 415, distance: 111.0
drag, startPoint x: 891, startPoint y: 415, endPoint x: 765, endPoint y: 435, distance: 127.9
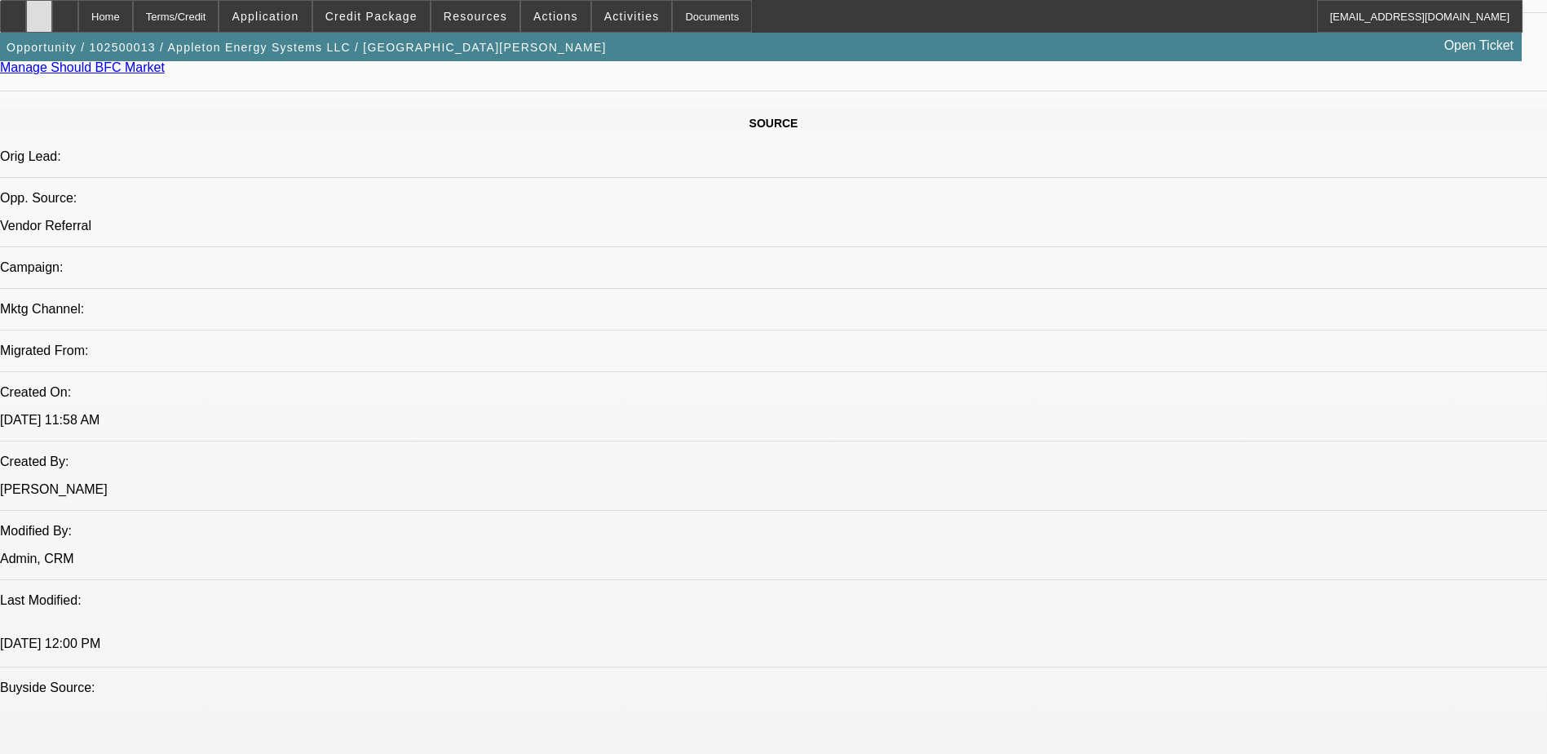
scroll to position [652, 0]
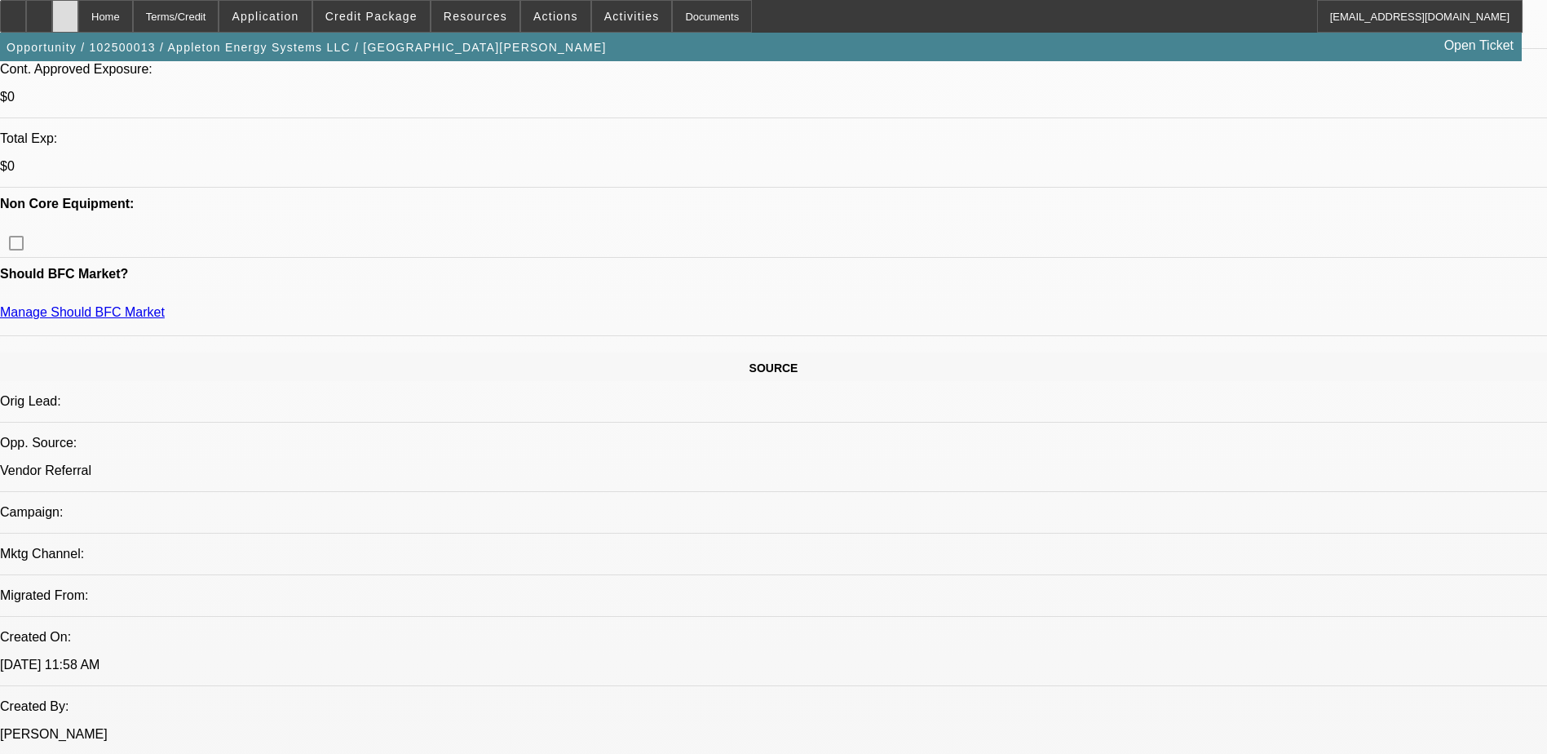
click at [65, 11] on icon at bounding box center [65, 11] width 0 height 0
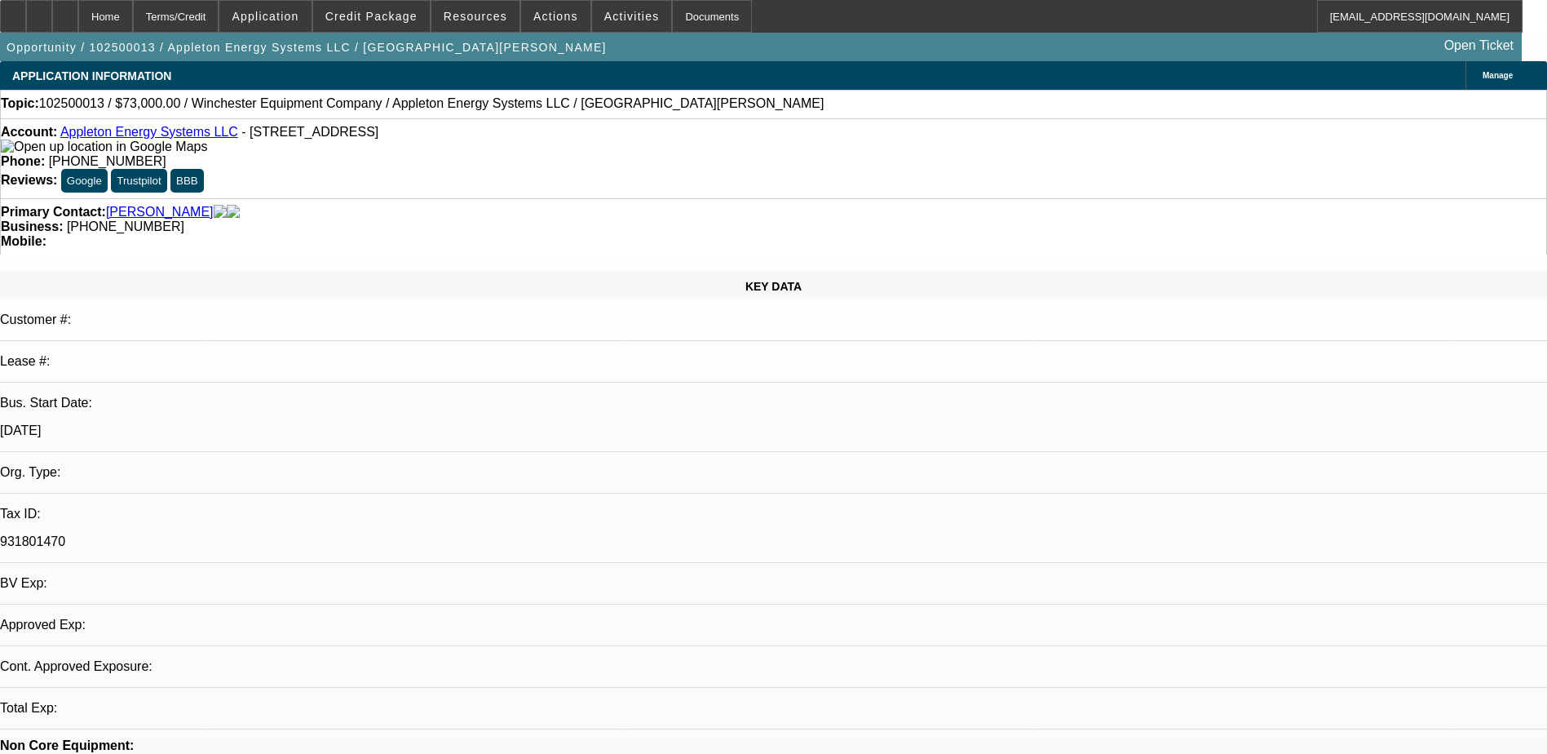
select select "0"
select select "2"
select select "0.1"
select select "1"
select select "2"
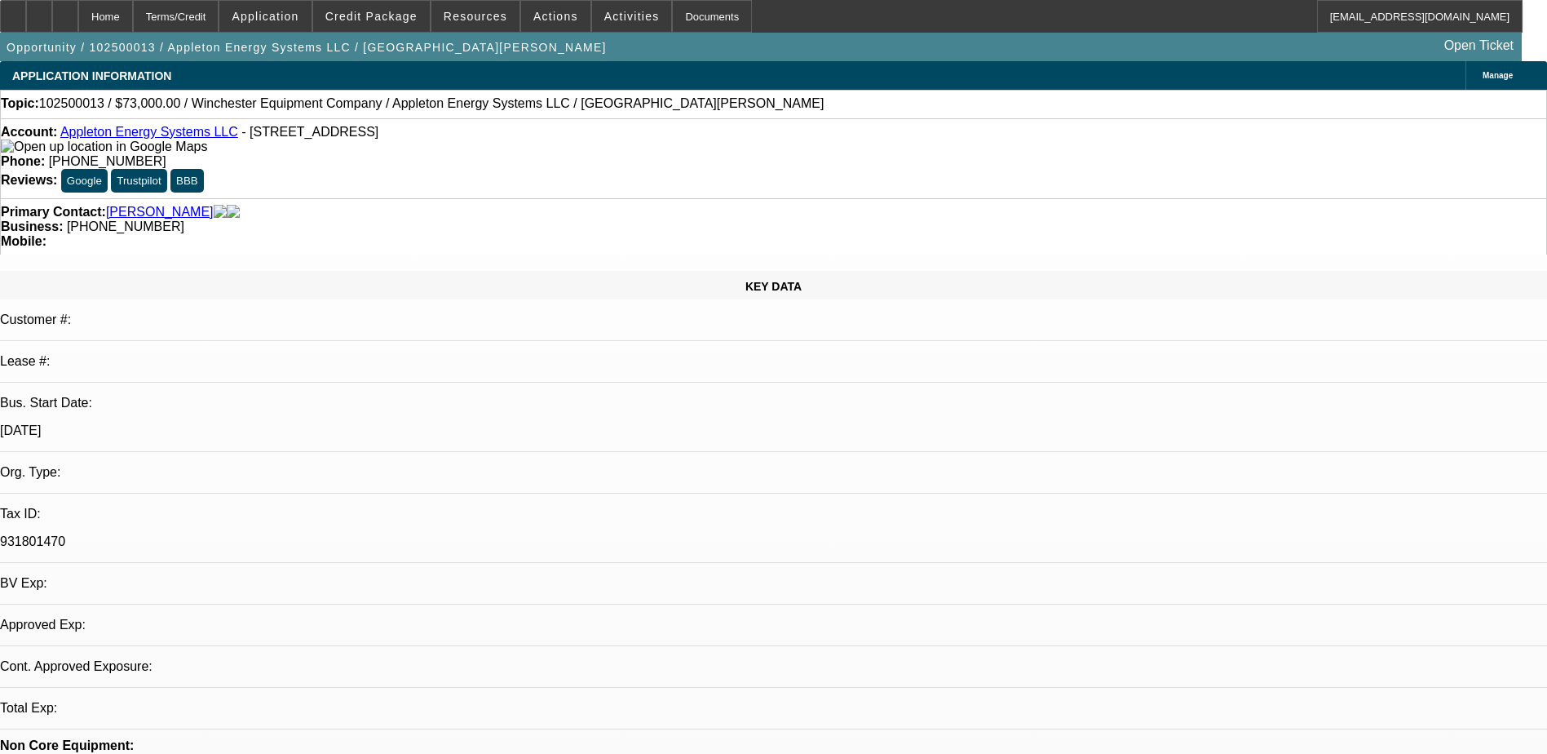
select select "4"
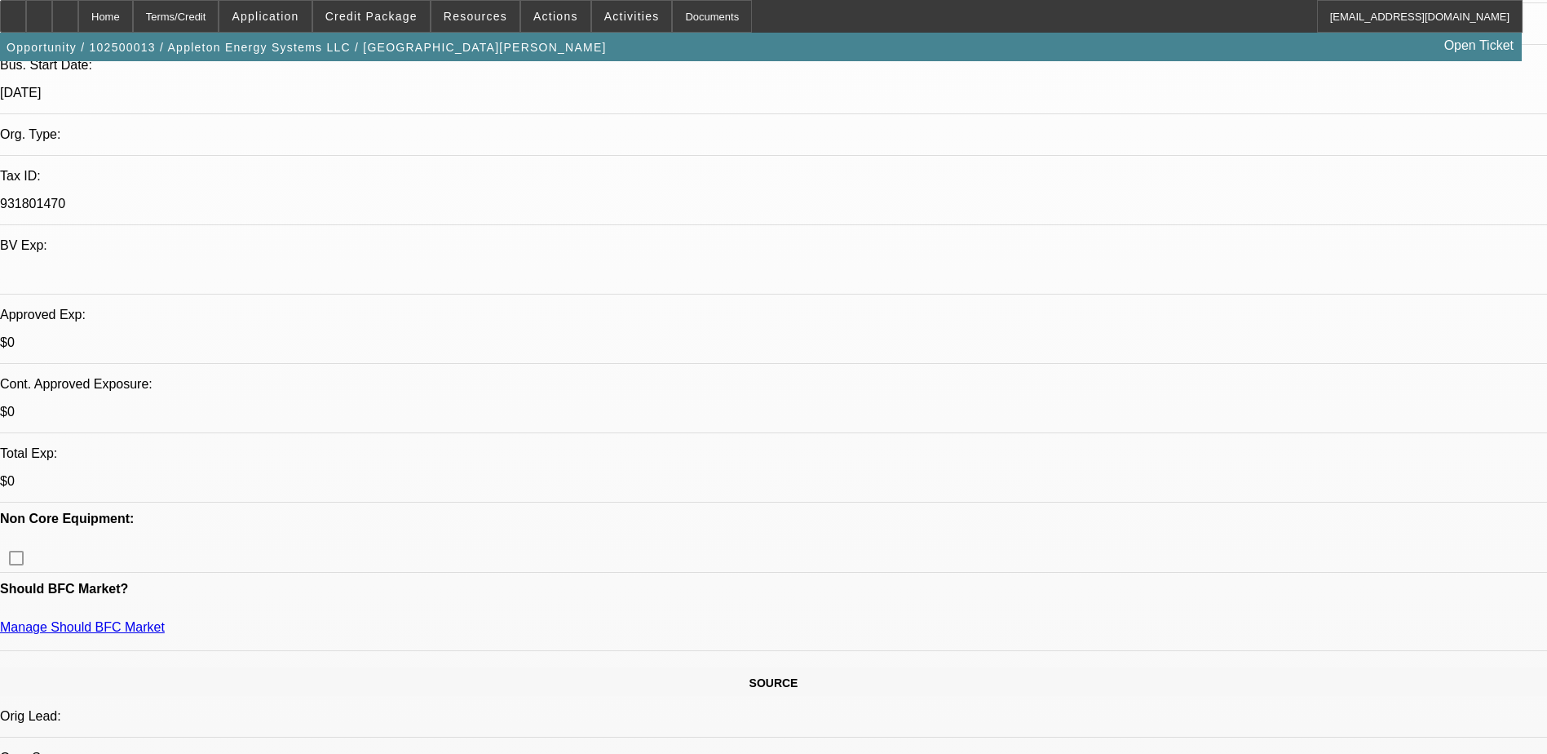
scroll to position [489, 0]
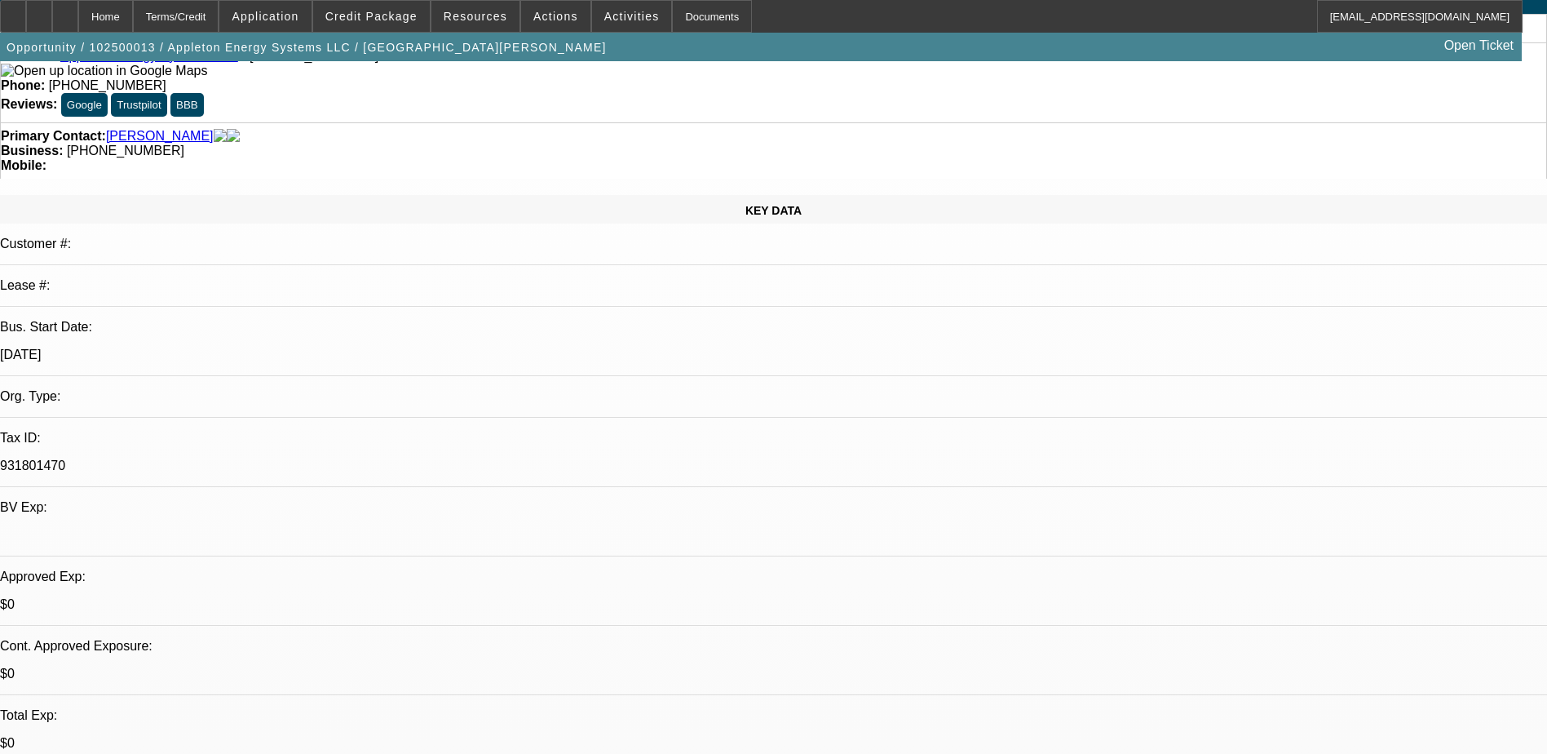
scroll to position [0, 0]
